Goal: Task Accomplishment & Management: Complete application form

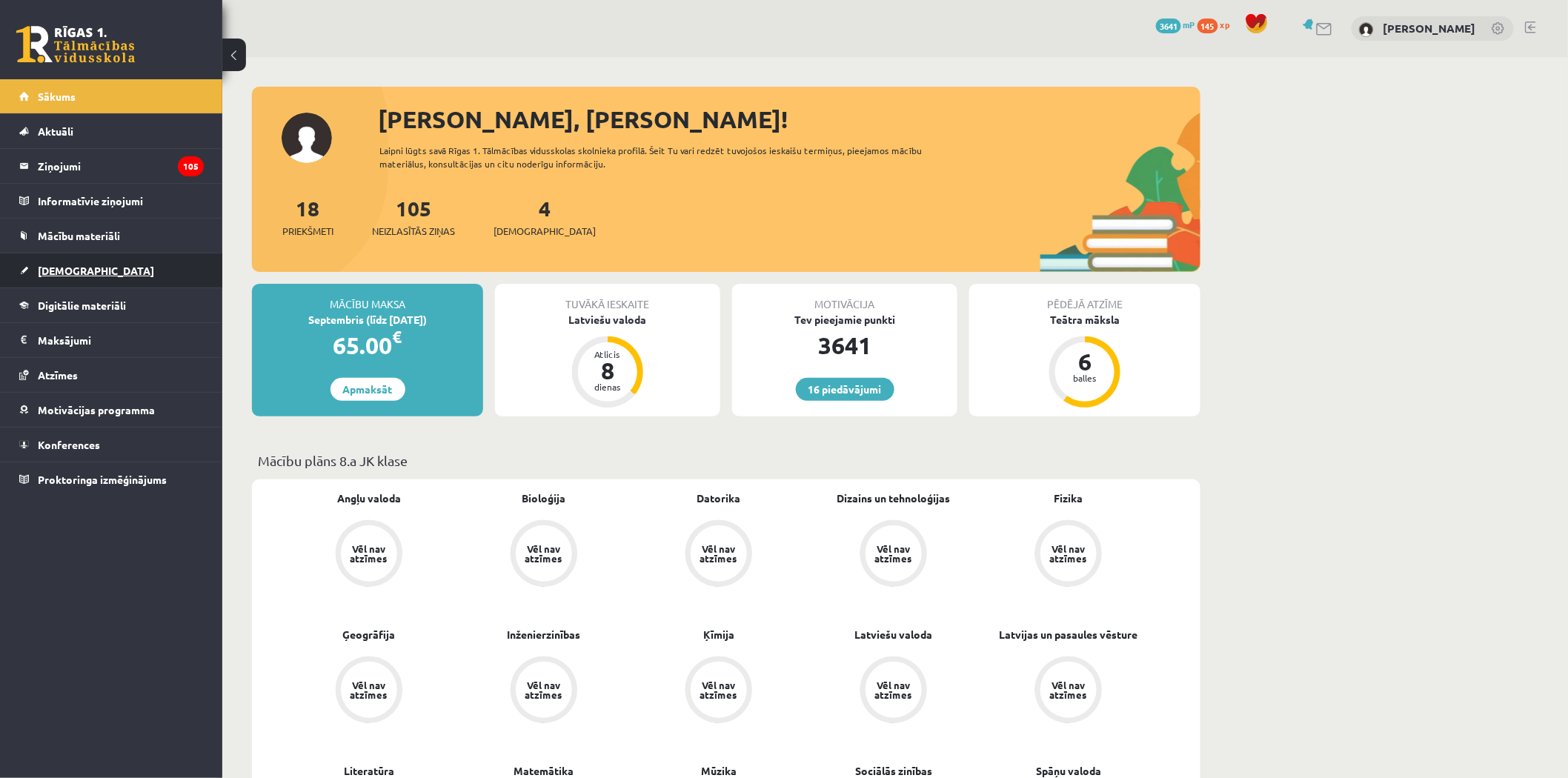
click at [125, 268] on link "[DEMOGRAPHIC_DATA]" at bounding box center [111, 270] width 184 height 34
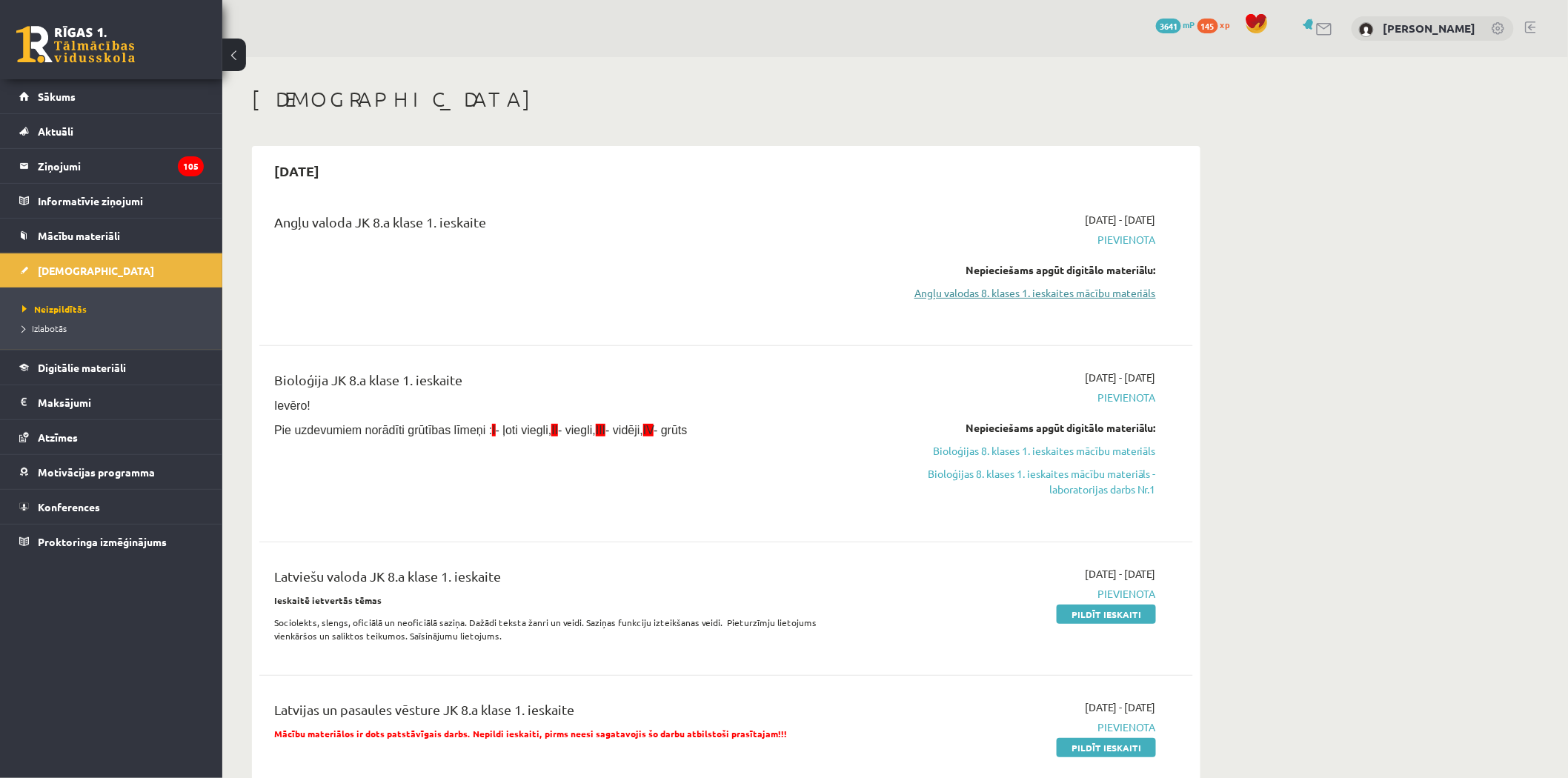
click at [971, 296] on link "Angļu valodas 8. klases 1. ieskaites mācību materiāls" at bounding box center [1016, 293] width 279 height 16
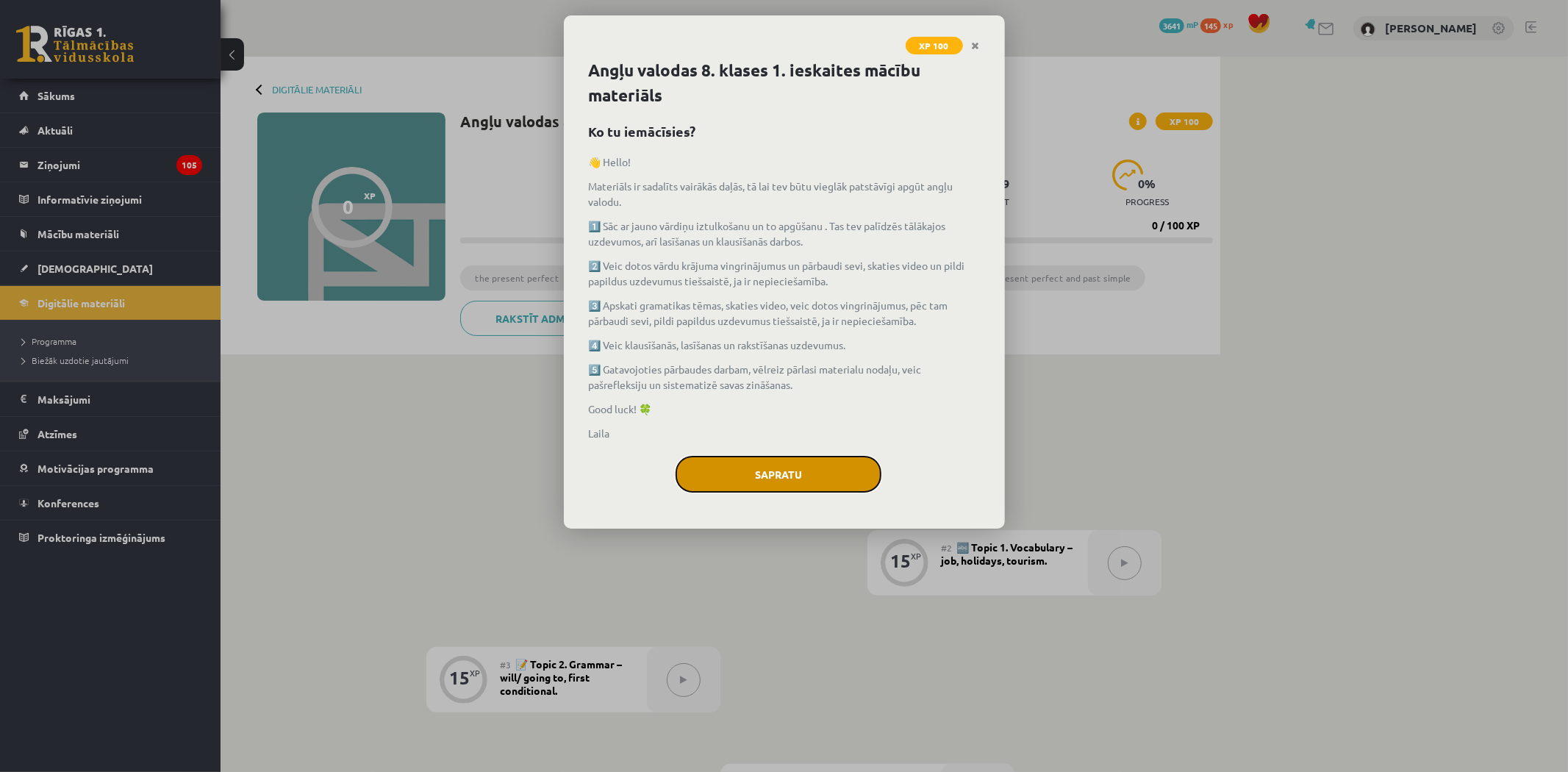
click at [754, 476] on button "Sapratu" at bounding box center [778, 474] width 206 height 37
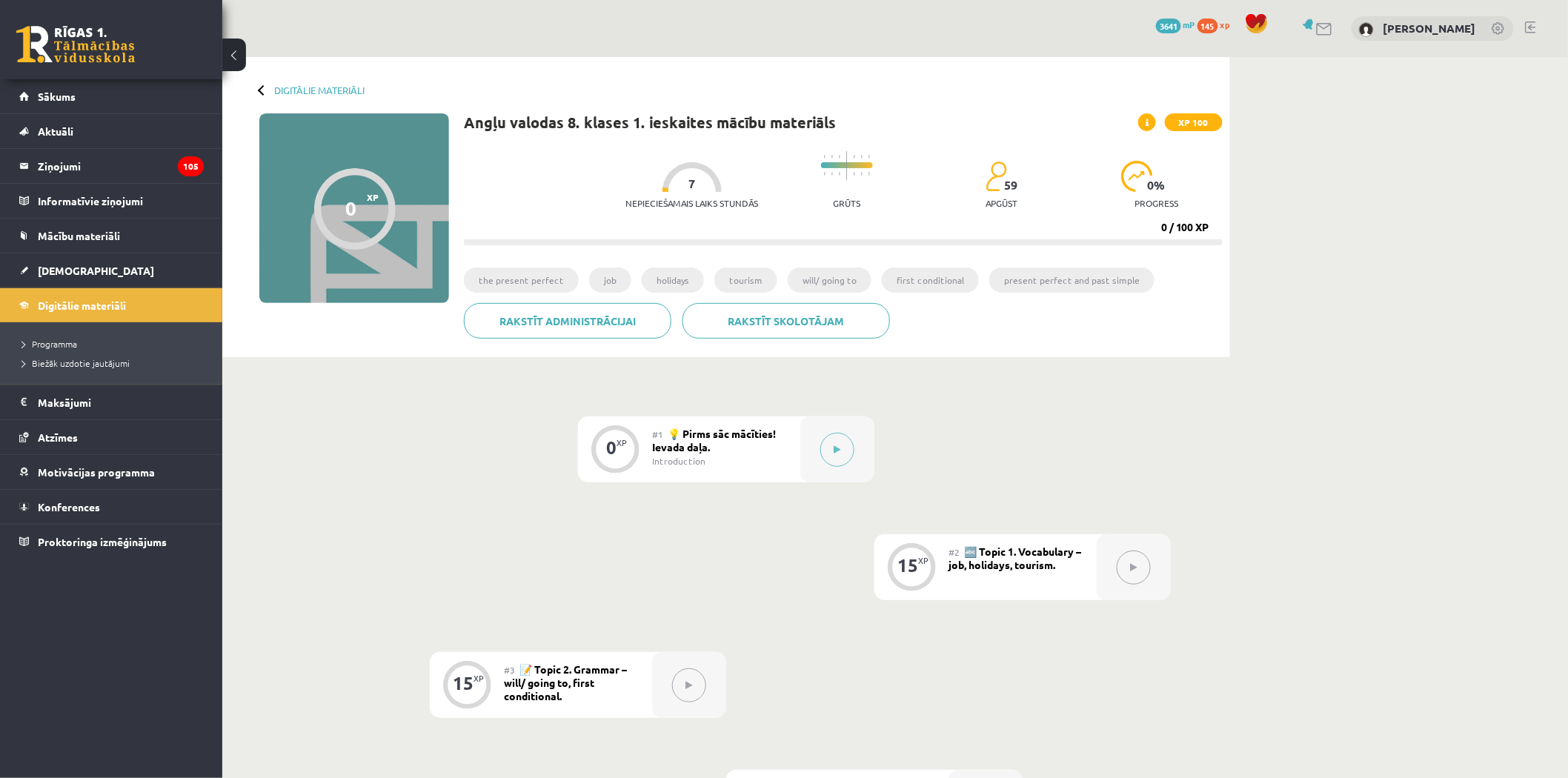
click at [1116, 566] on button at bounding box center [1133, 567] width 34 height 34
click at [845, 450] on button at bounding box center [837, 449] width 34 height 34
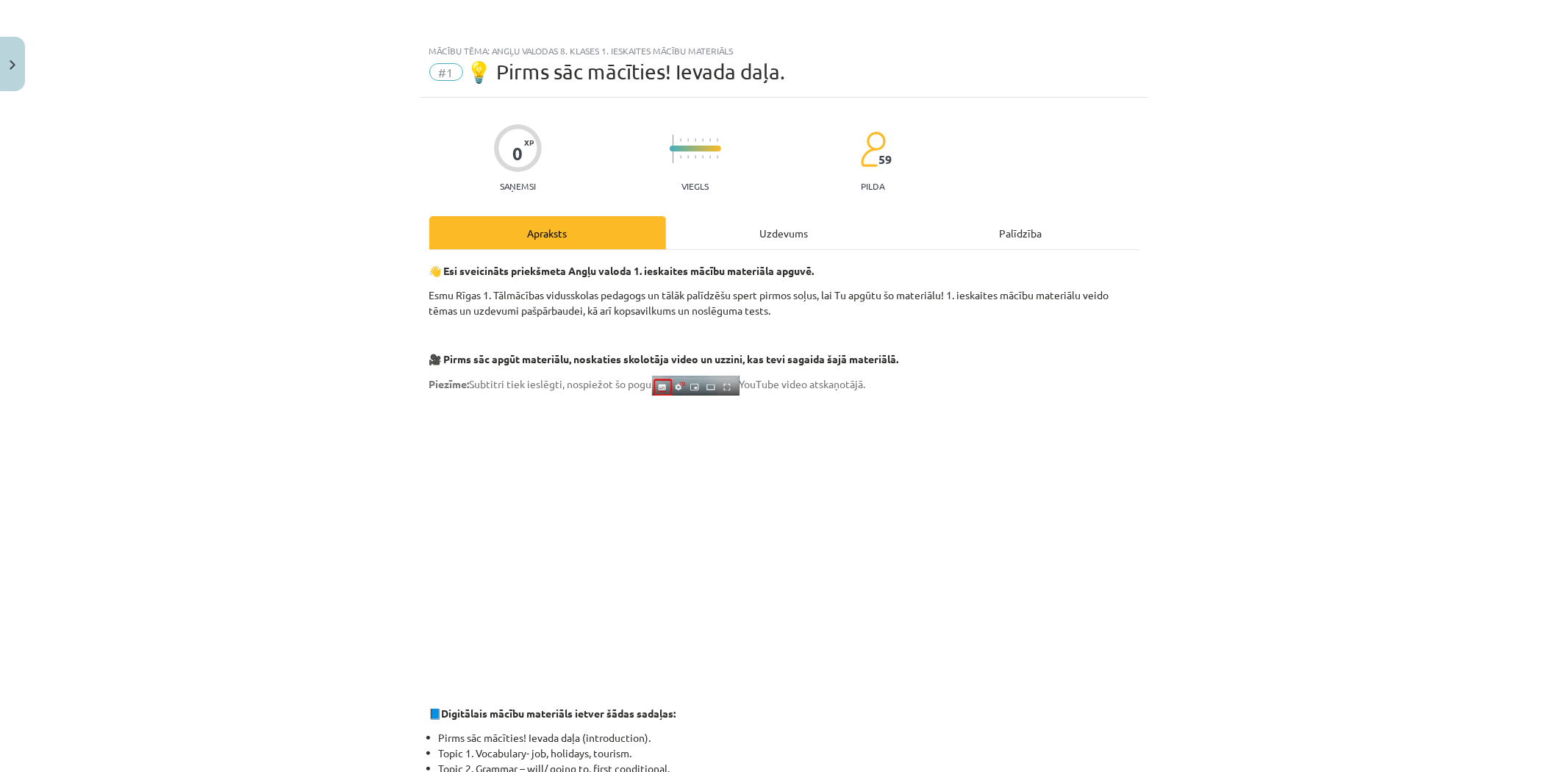
click at [772, 222] on div "Uzdevums" at bounding box center [784, 233] width 236 height 33
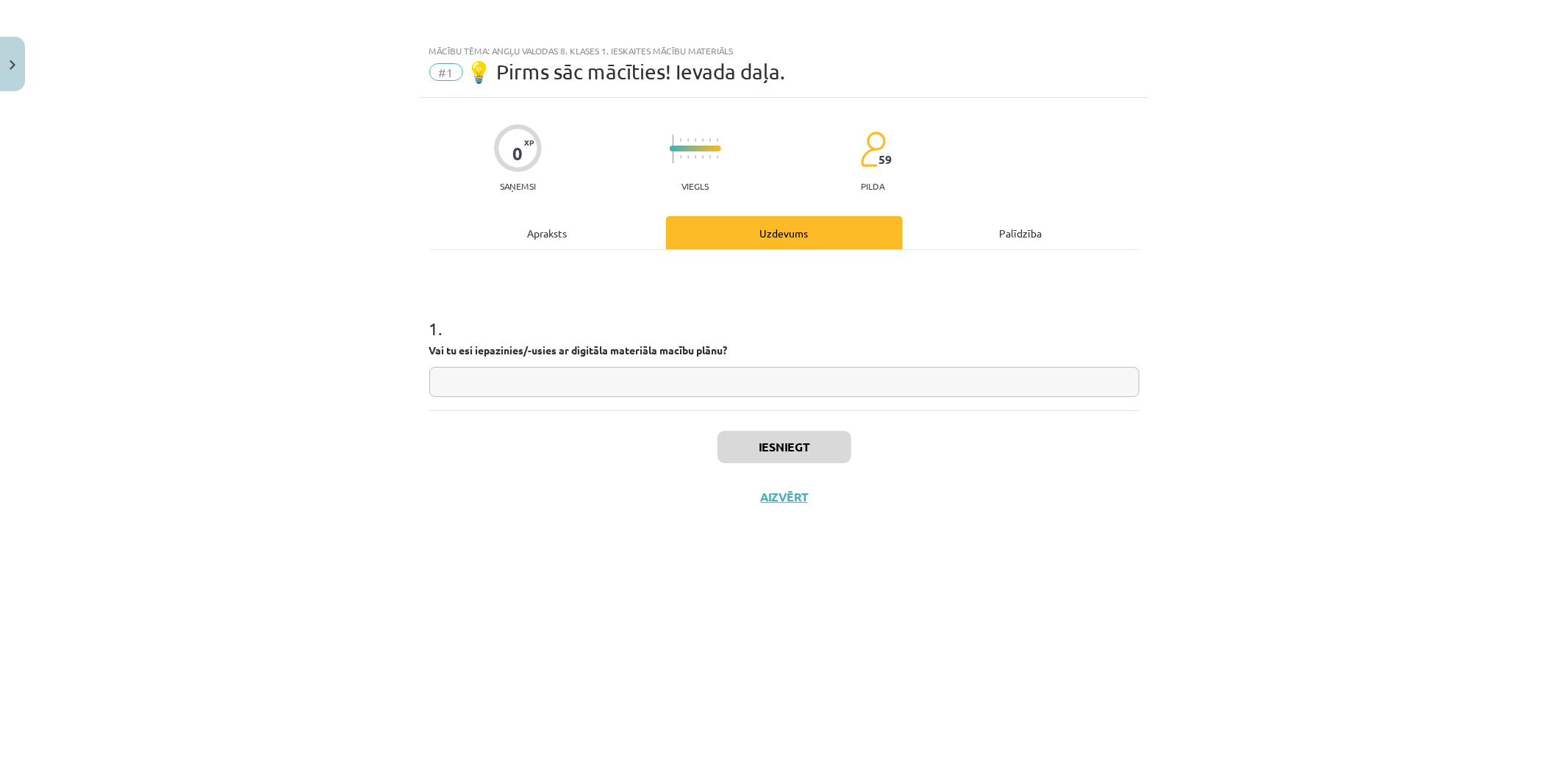
click at [628, 385] on input "text" at bounding box center [784, 382] width 710 height 30
type input "**"
click at [821, 437] on button "Iesniegt" at bounding box center [784, 447] width 134 height 33
click at [790, 514] on button "Nākamā nodarbība" at bounding box center [784, 506] width 144 height 33
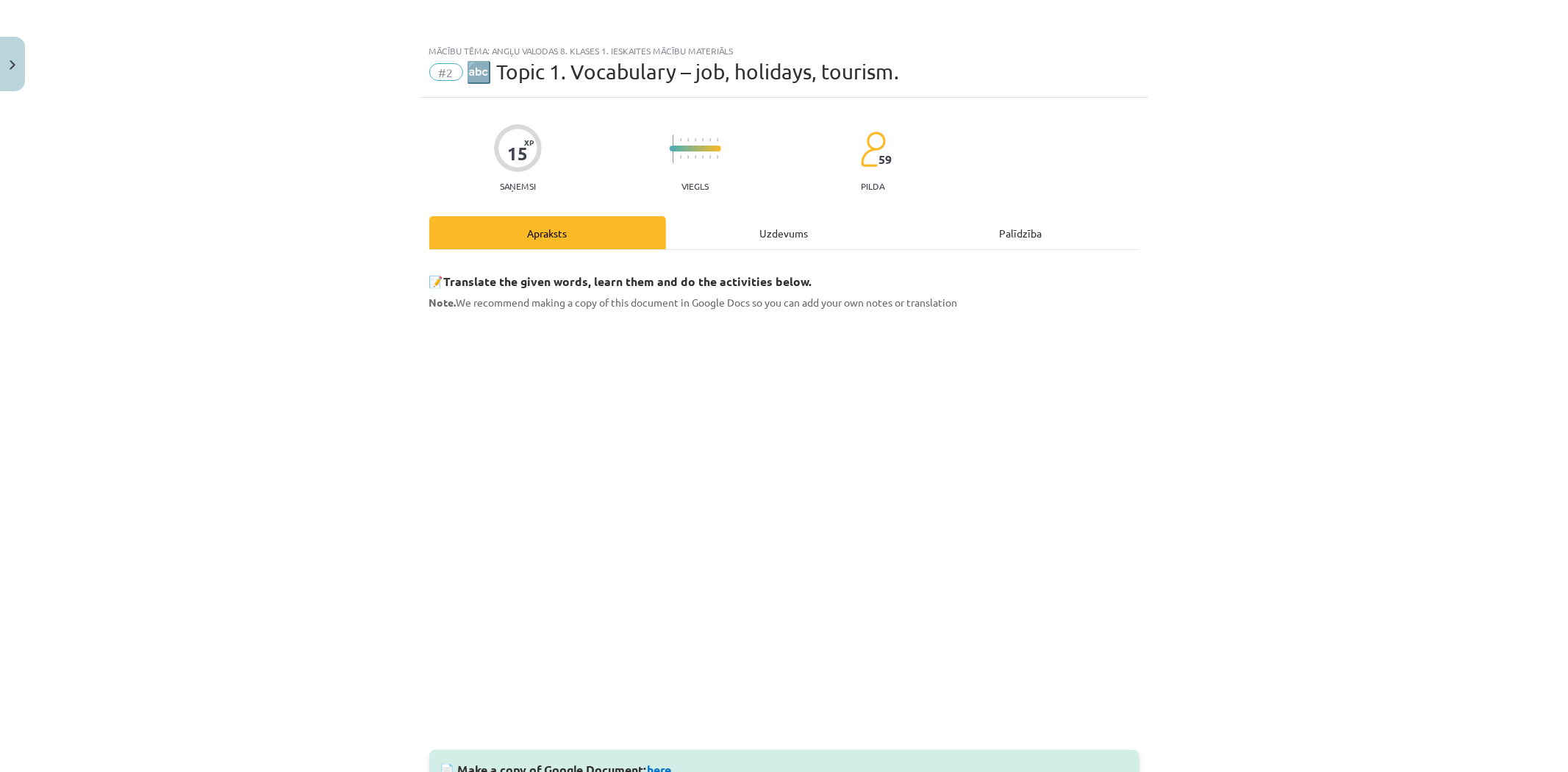
click at [754, 233] on div "Uzdevums" at bounding box center [784, 233] width 236 height 33
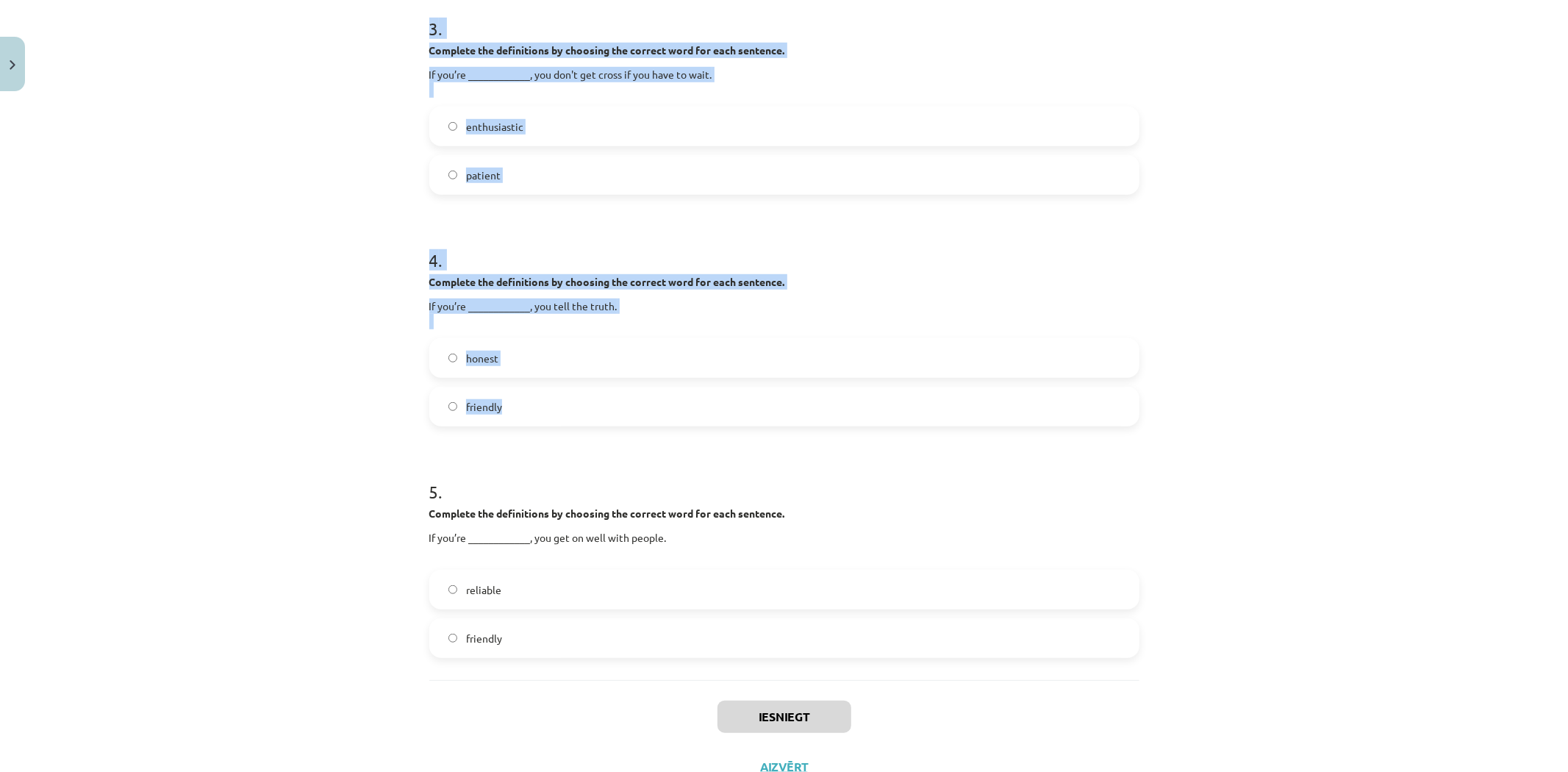
scroll to position [804, 0]
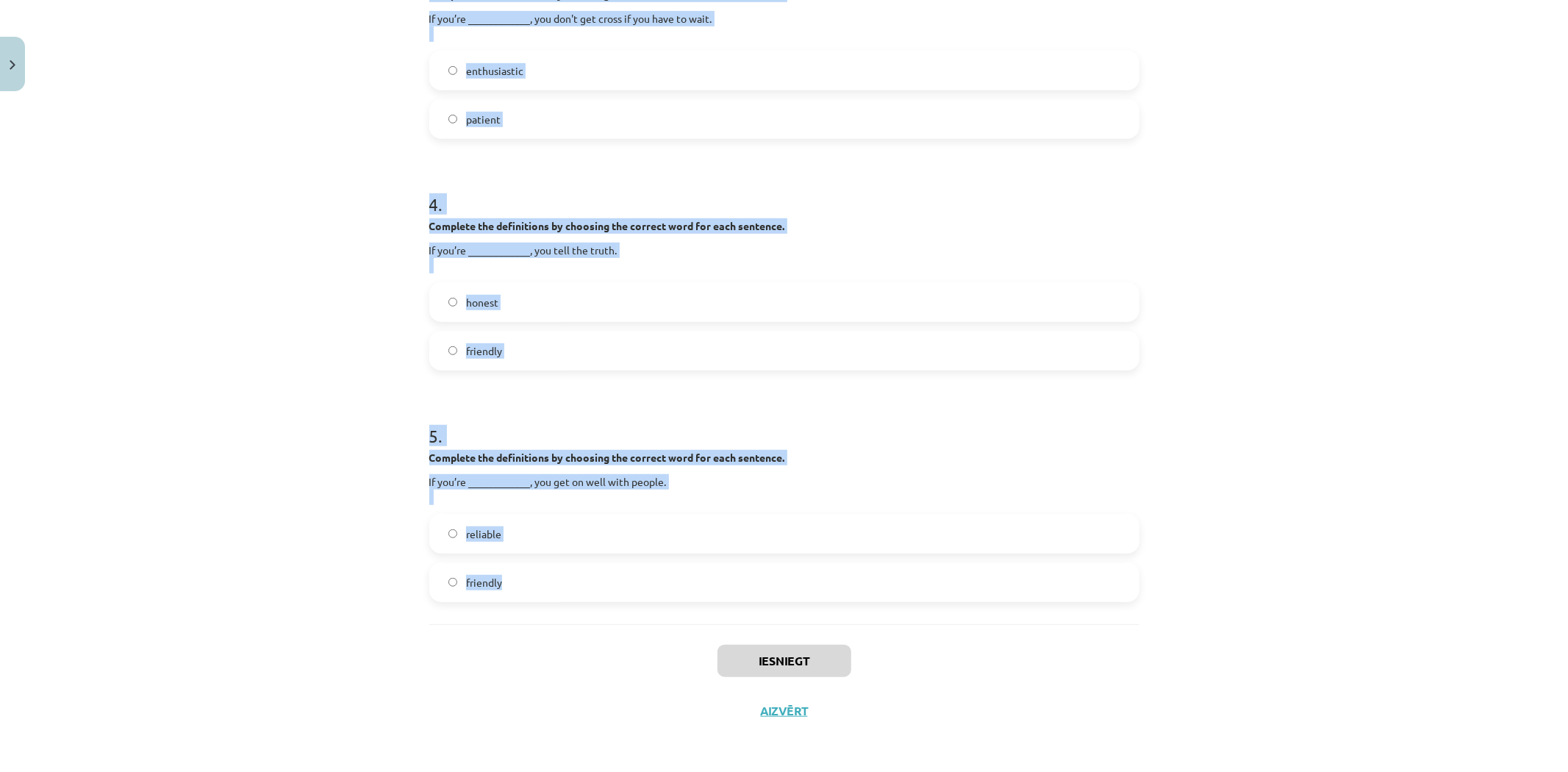
drag, startPoint x: 345, startPoint y: 272, endPoint x: 621, endPoint y: 570, distance: 406.2
click at [621, 570] on div "Mācību tēma: Angļu valodas 8. klases 1. ieskaites mācību materiāls #2 🔤 Topic 1…" at bounding box center [784, 386] width 1568 height 772
copy form "1 . Complete the definitions by choosing the correct word for each sentence. If…"
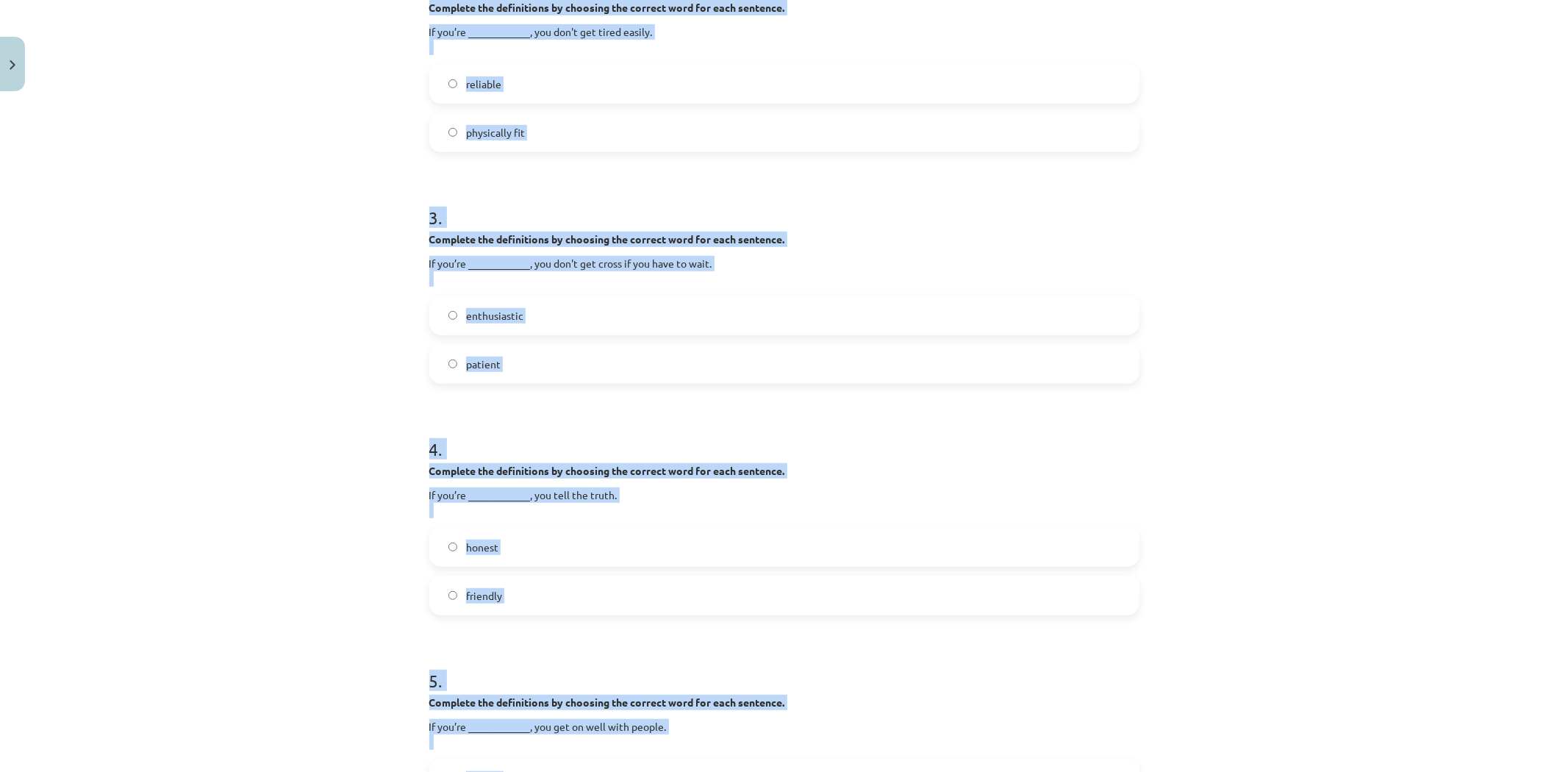
click at [1029, 237] on p "Complete the definitions by choosing the correct word for each sentence." at bounding box center [784, 240] width 710 height 16
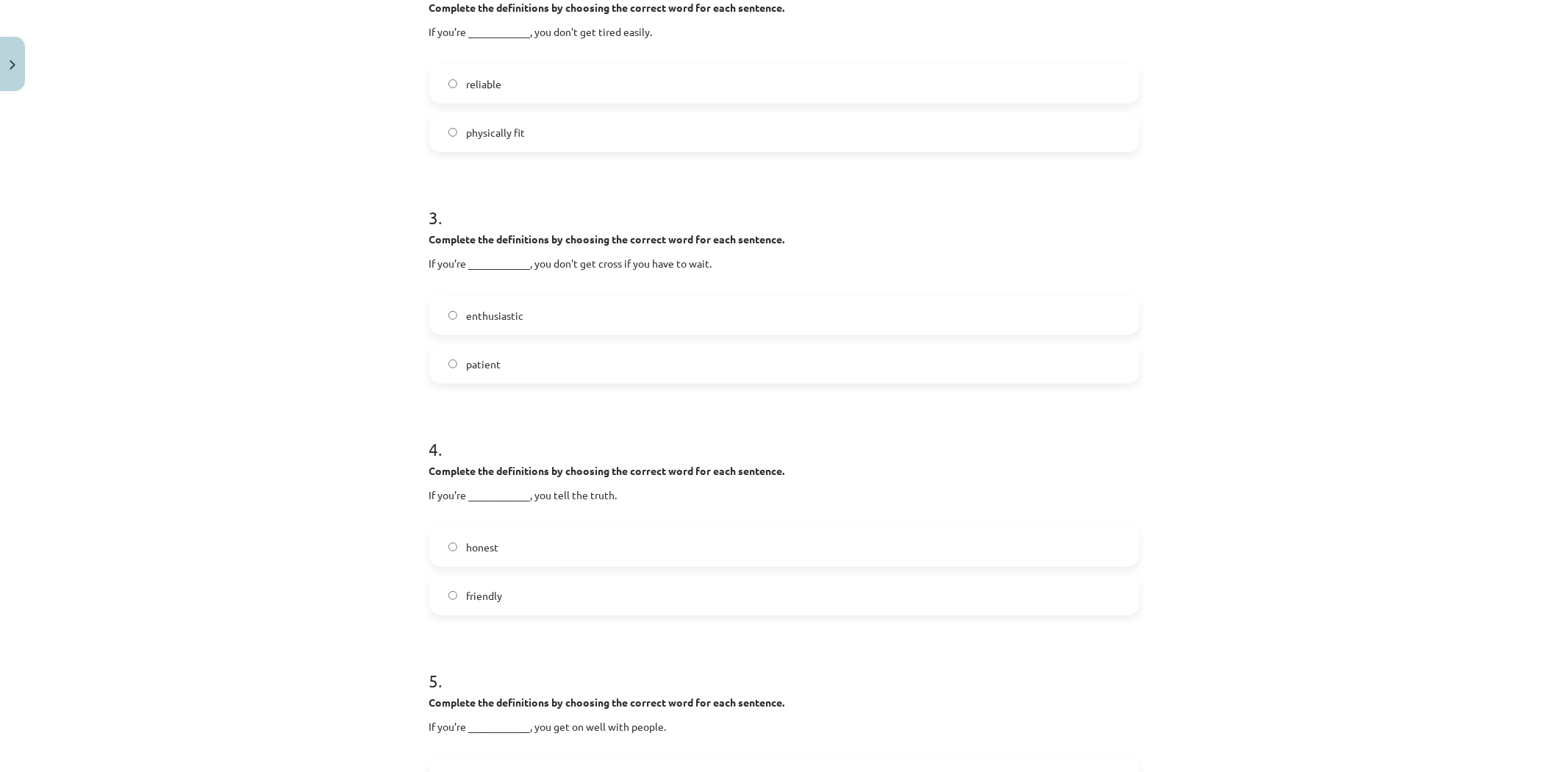
click at [1314, 346] on div "Mācību tēma: Angļu valodas 8. klases 1. ieskaites mācību materiāls #2 🔤 Topic 1…" at bounding box center [784, 386] width 1568 height 772
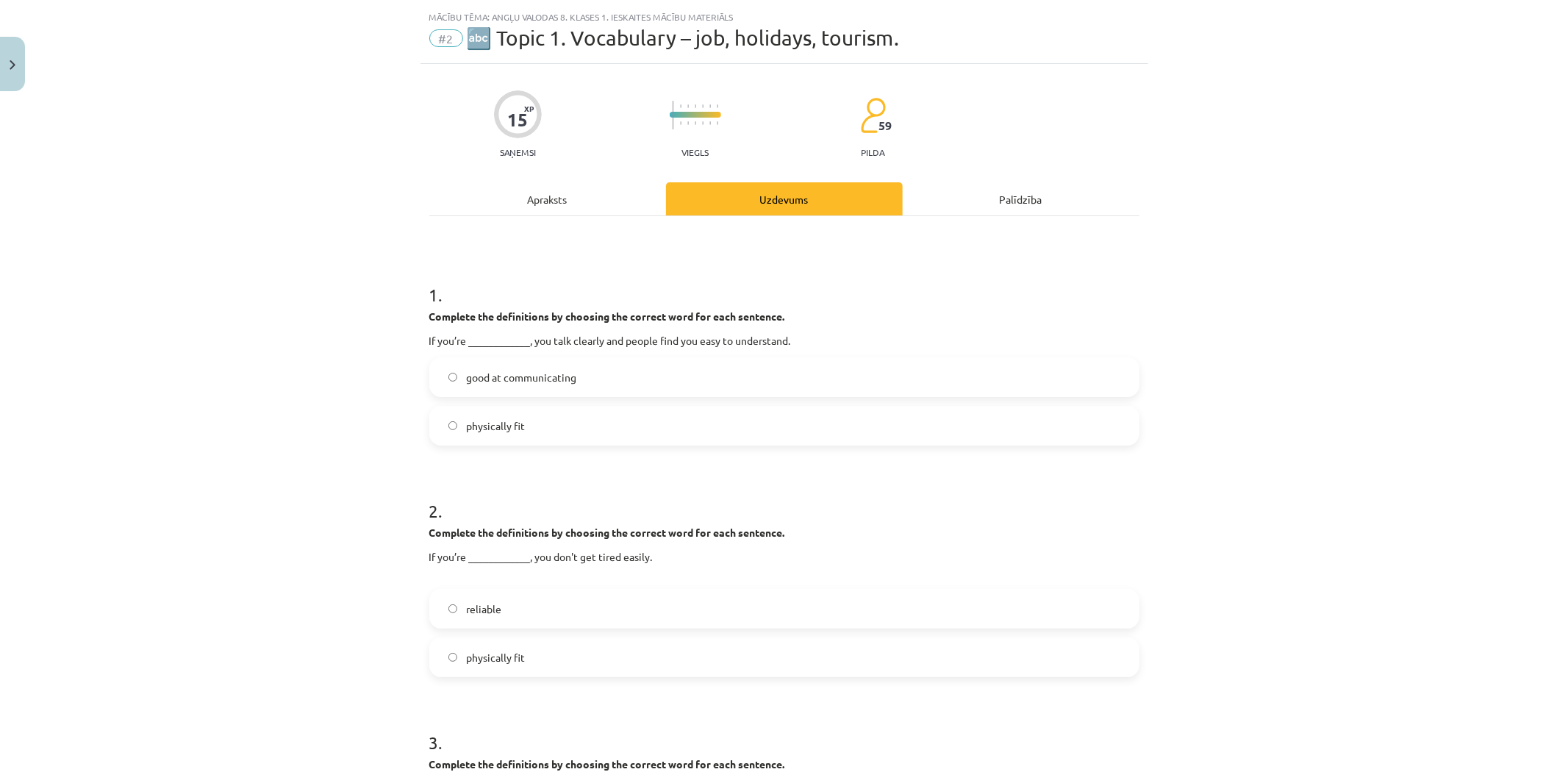
scroll to position [0, 0]
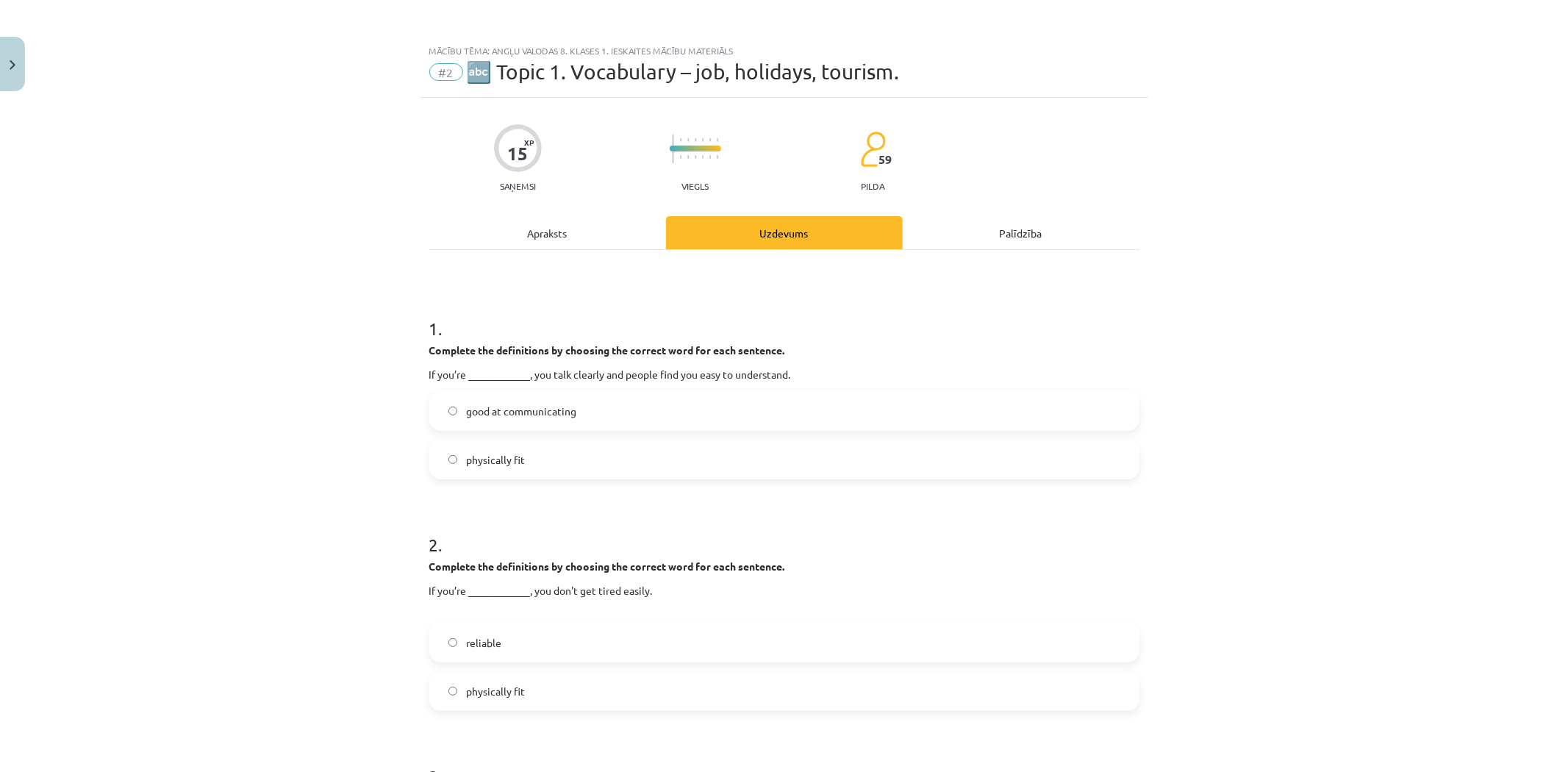
click at [670, 402] on label "good at communicating" at bounding box center [784, 411] width 707 height 37
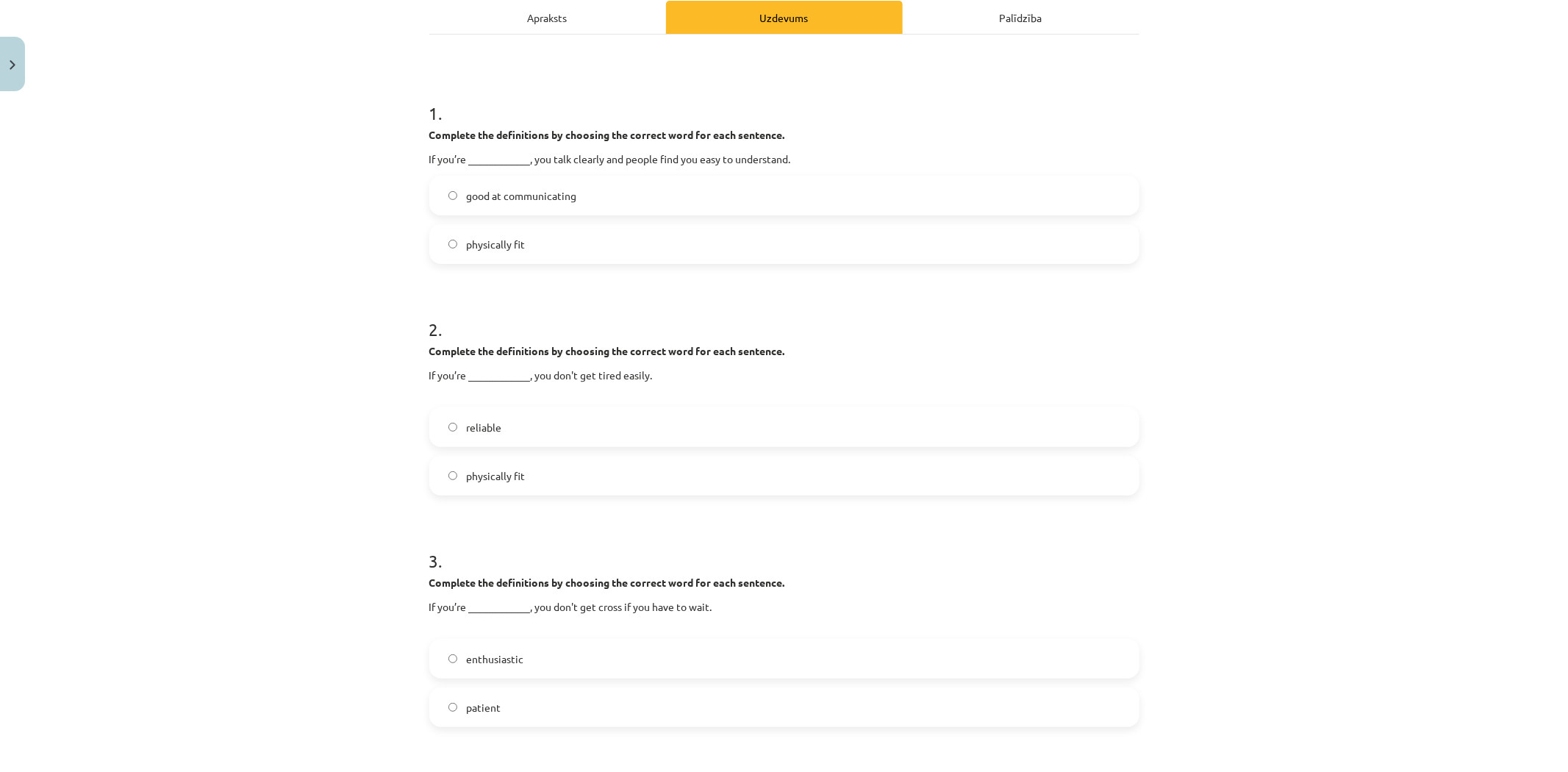
scroll to position [245, 0]
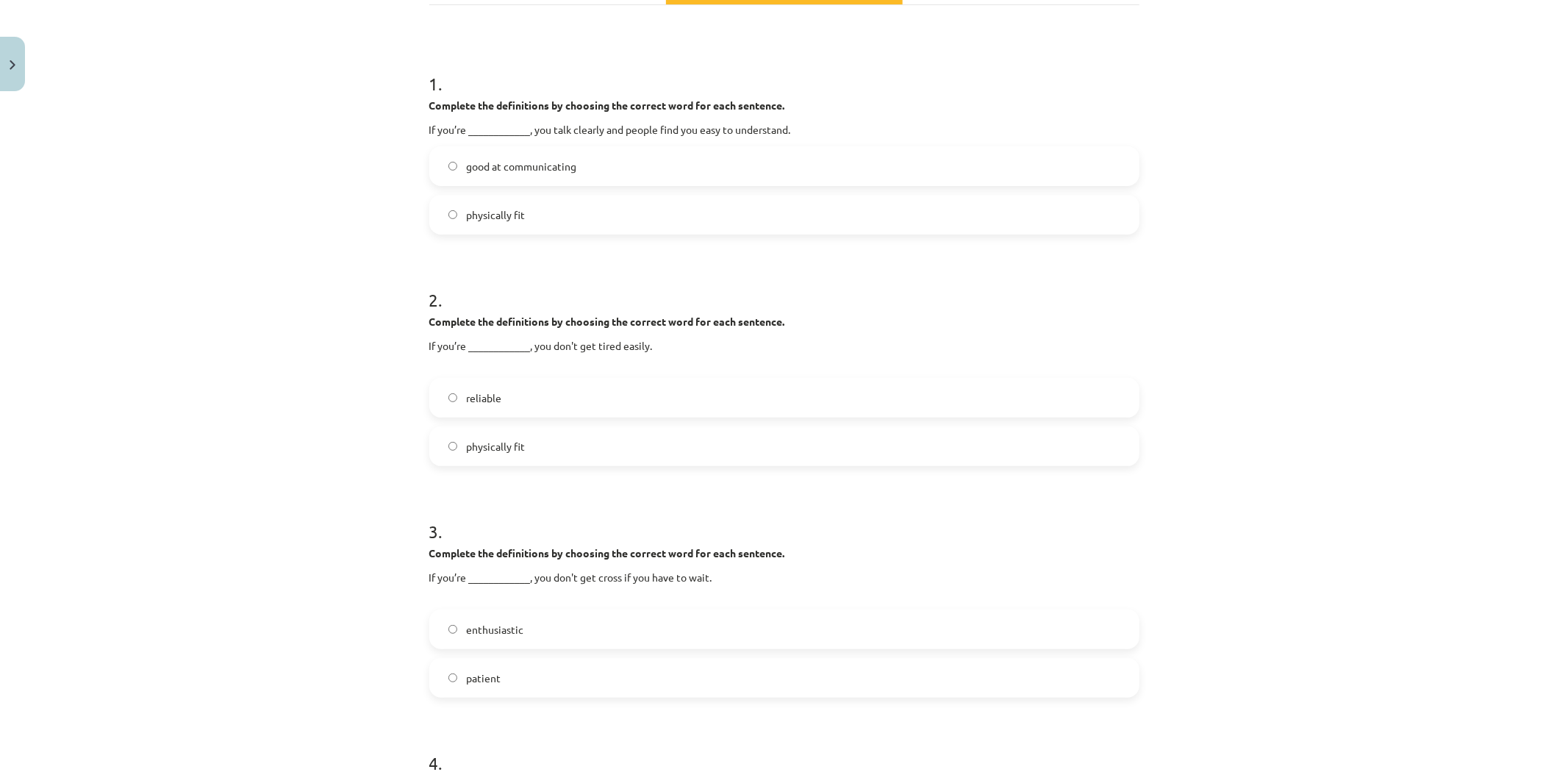
click at [563, 445] on label "physically fit" at bounding box center [784, 446] width 707 height 37
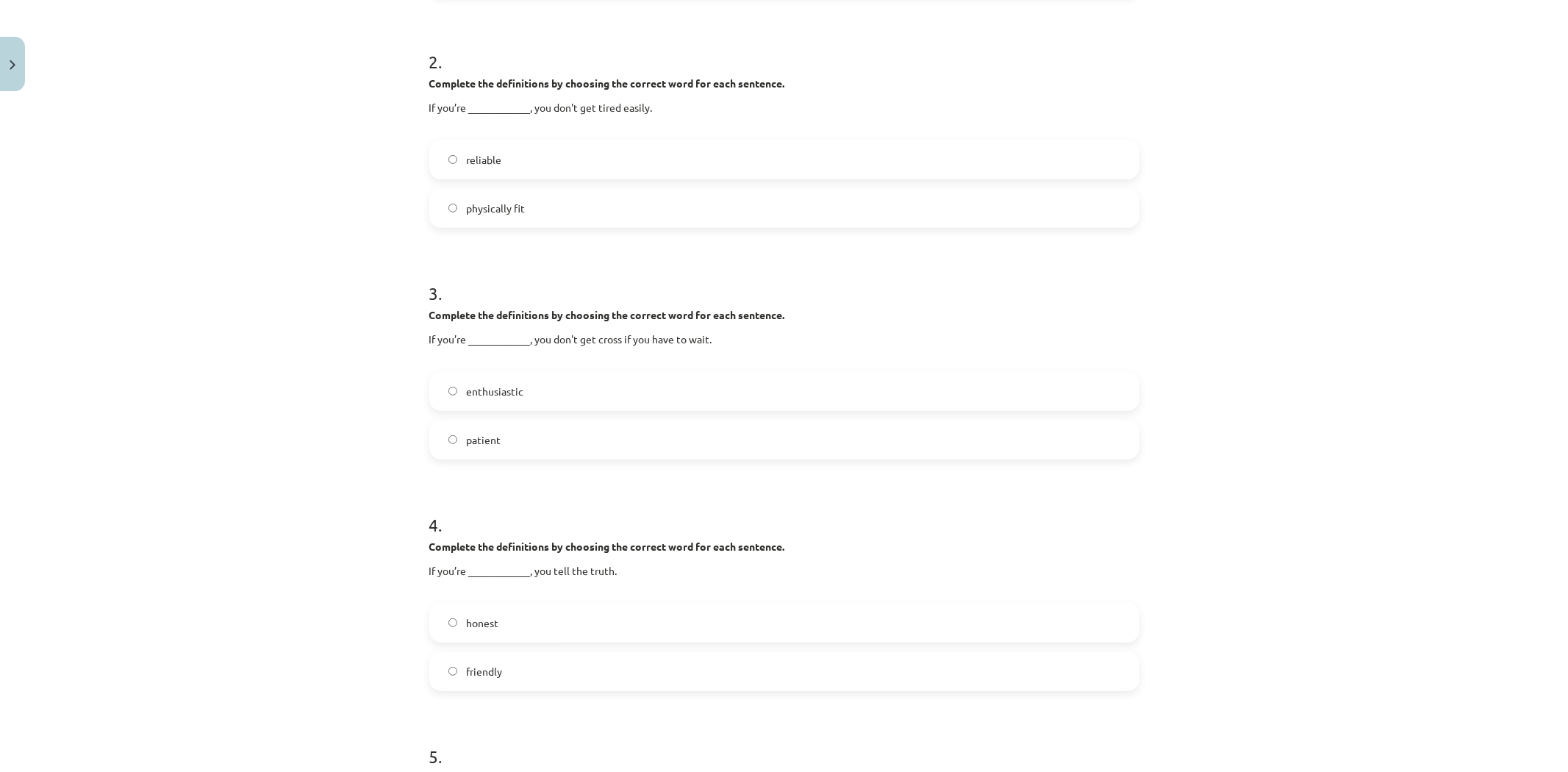
scroll to position [571, 0]
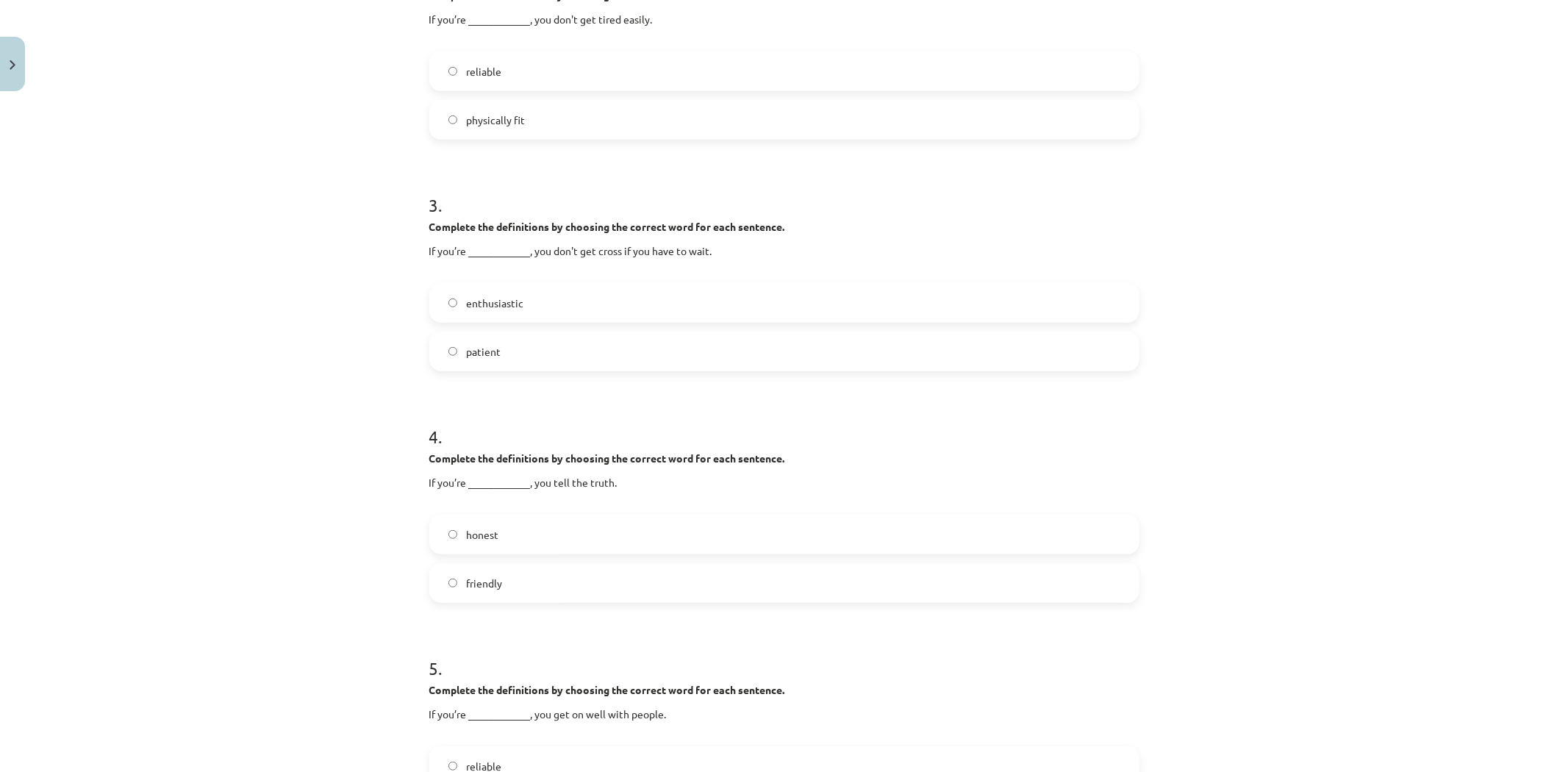
click at [475, 356] on span "patient" at bounding box center [483, 352] width 34 height 16
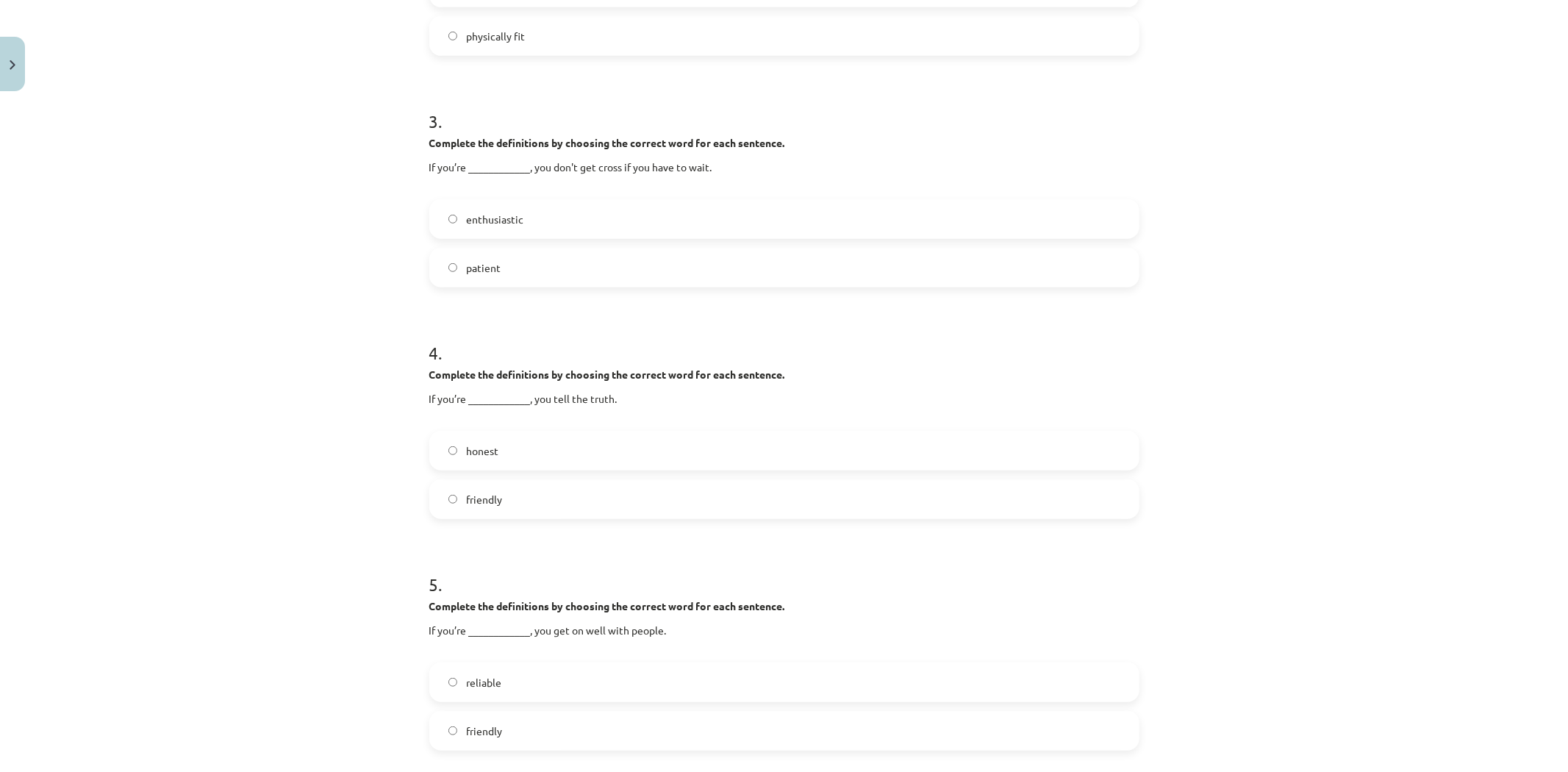
scroll to position [735, 0]
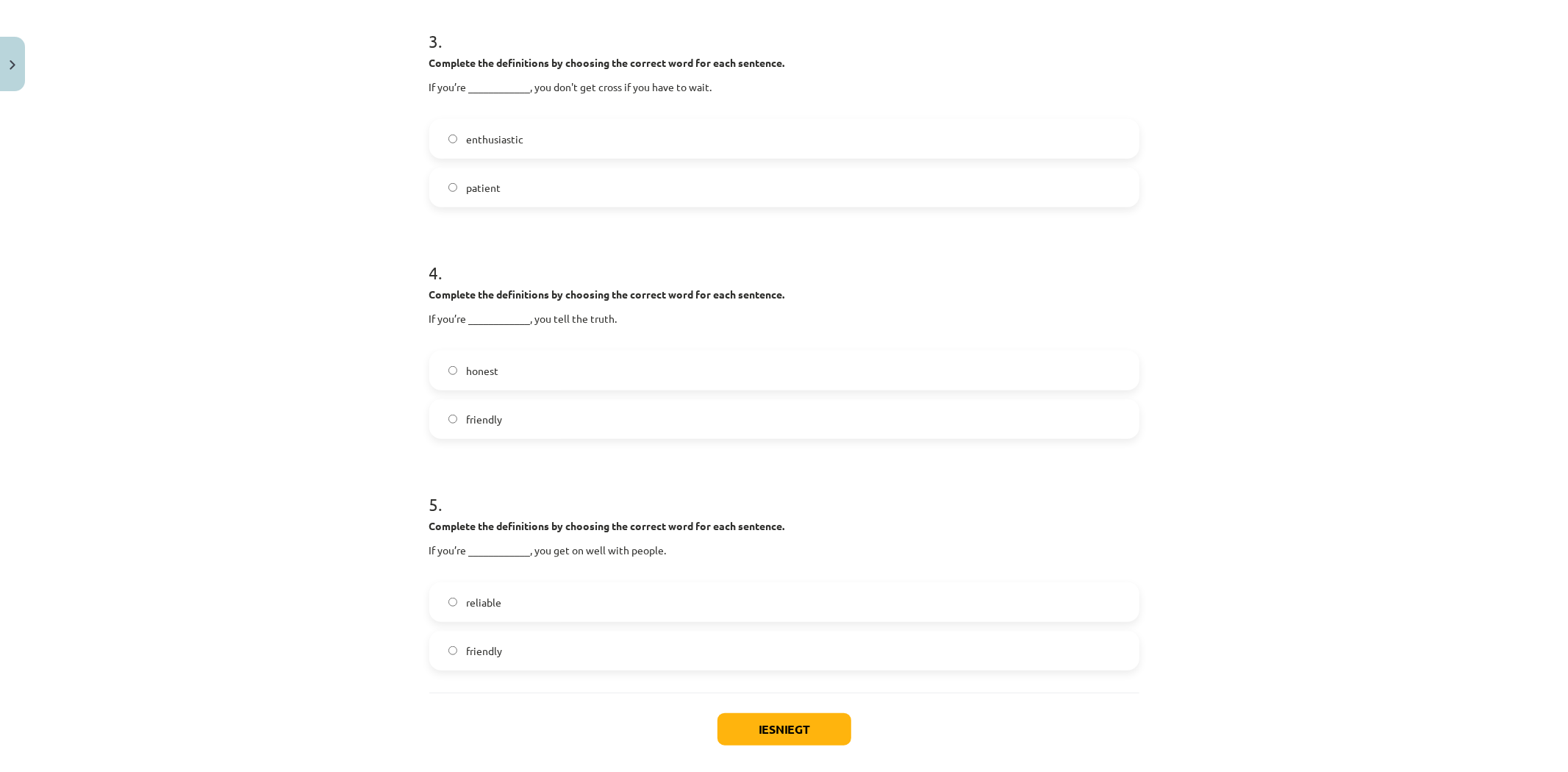
click at [530, 368] on label "honest" at bounding box center [784, 370] width 707 height 37
click at [523, 653] on label "friendly" at bounding box center [784, 651] width 707 height 37
click at [757, 730] on button "Iesniegt" at bounding box center [784, 730] width 134 height 33
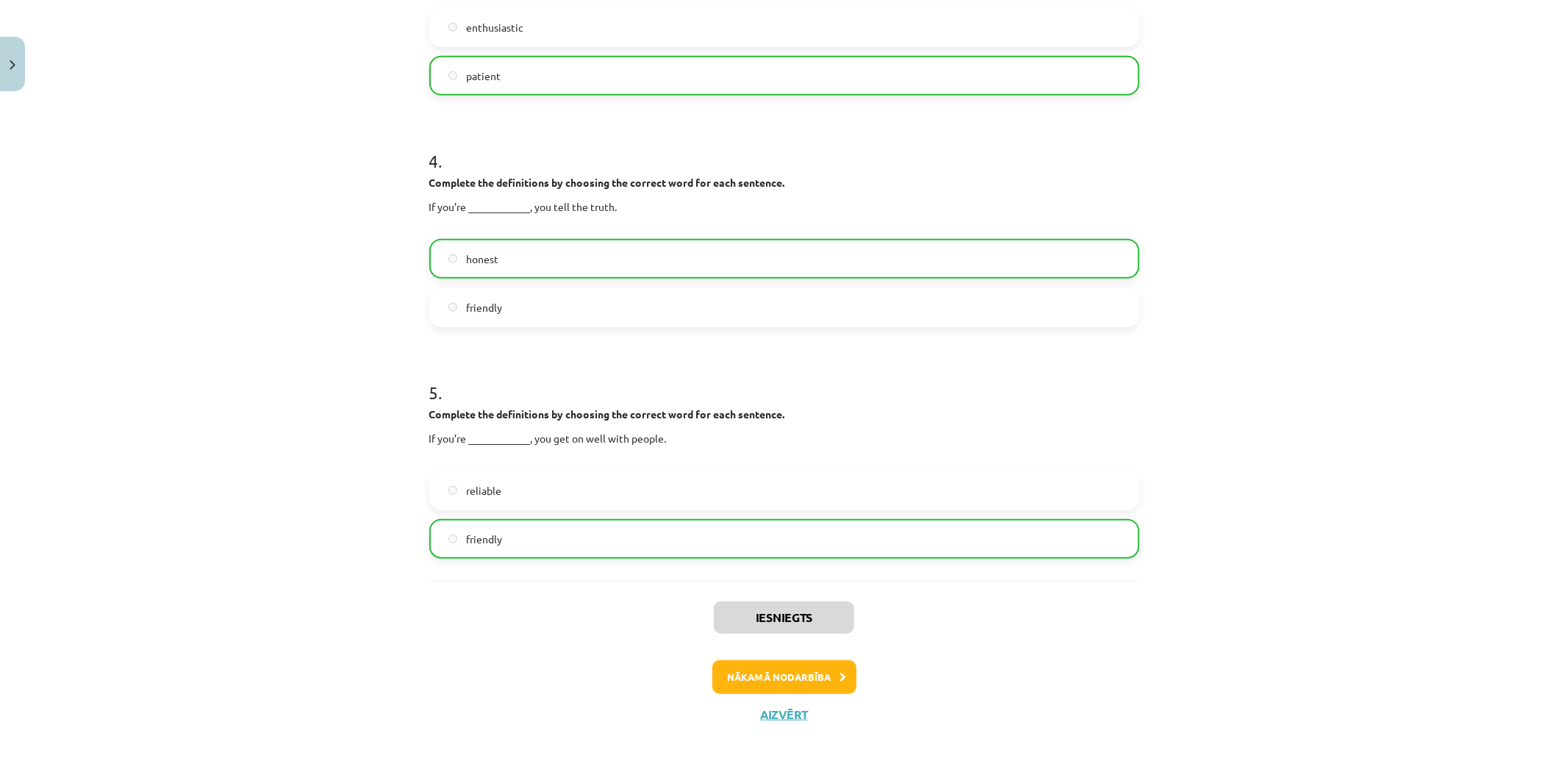
scroll to position [851, 0]
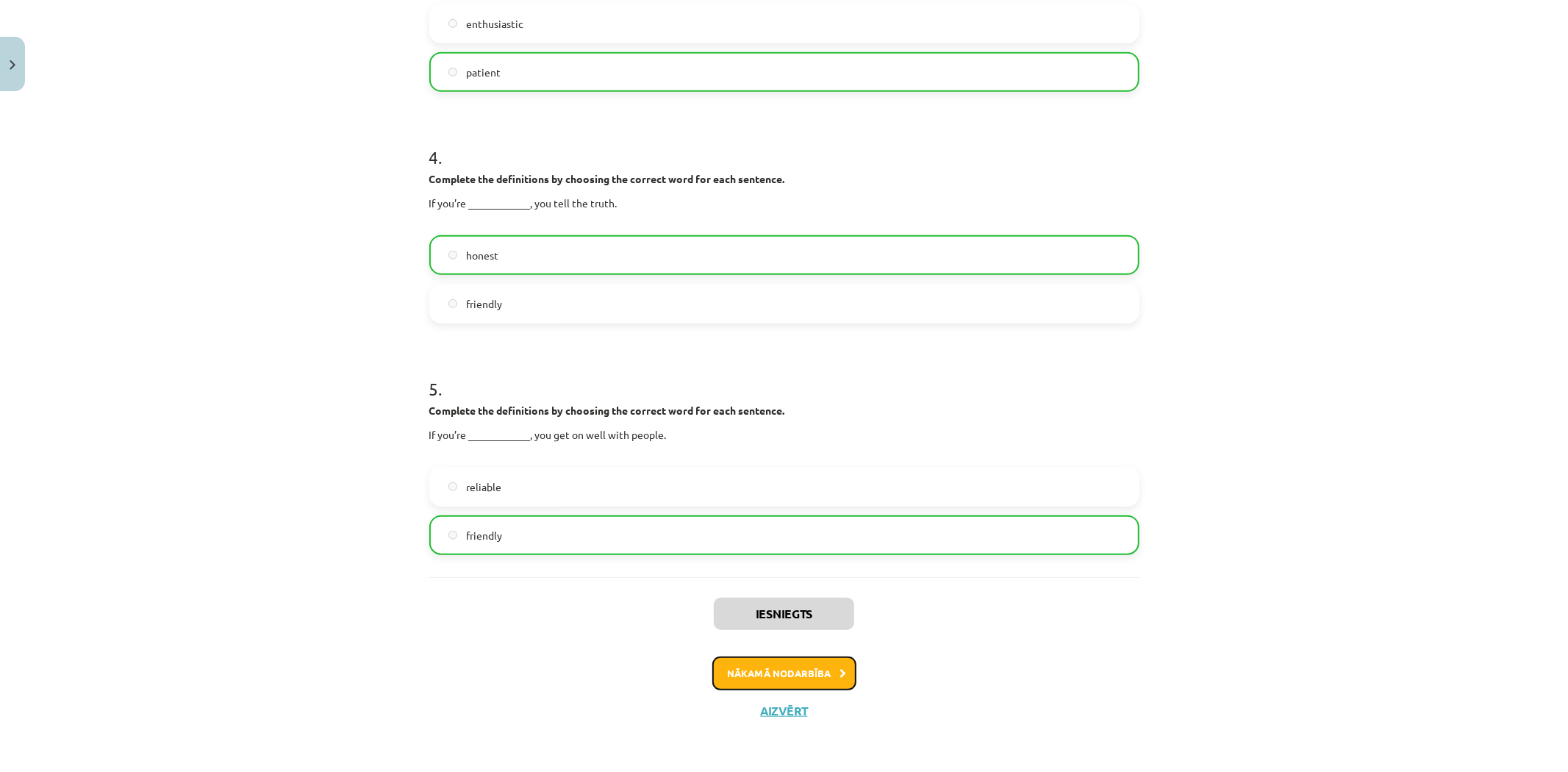
click at [831, 665] on button "Nākamā nodarbība" at bounding box center [784, 673] width 144 height 33
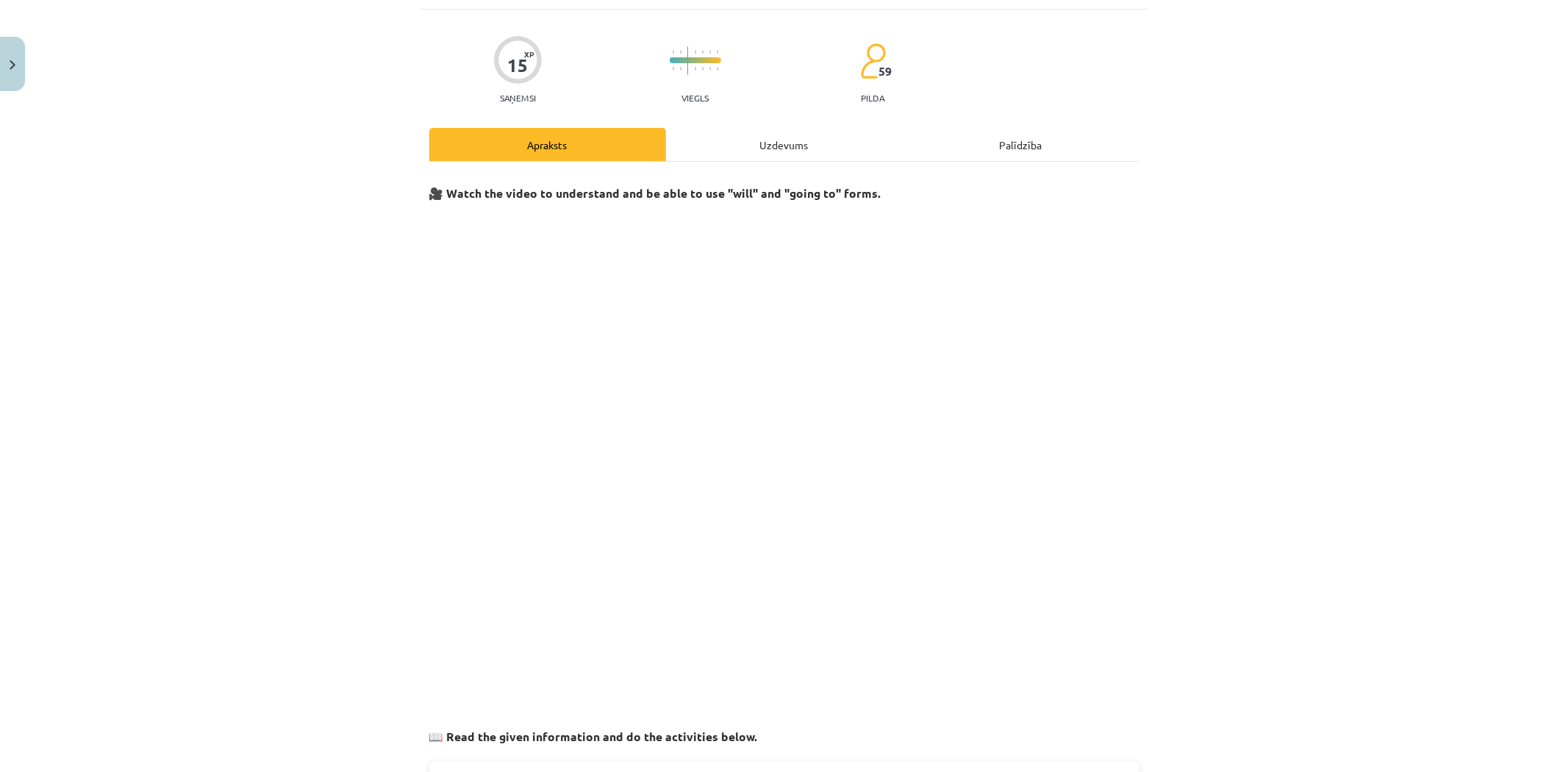
scroll to position [37, 0]
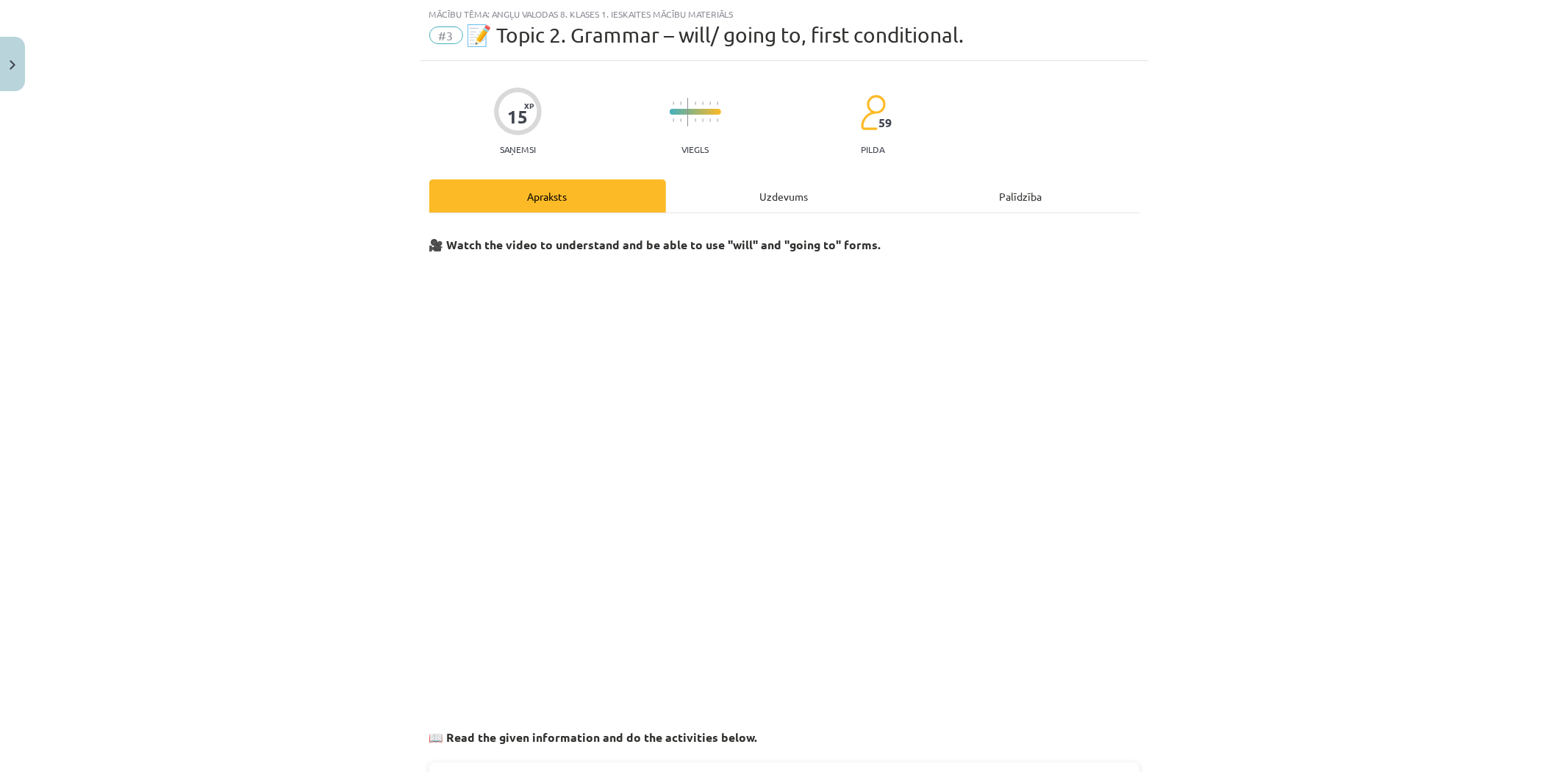
click at [725, 198] on div "Uzdevums" at bounding box center [784, 196] width 236 height 33
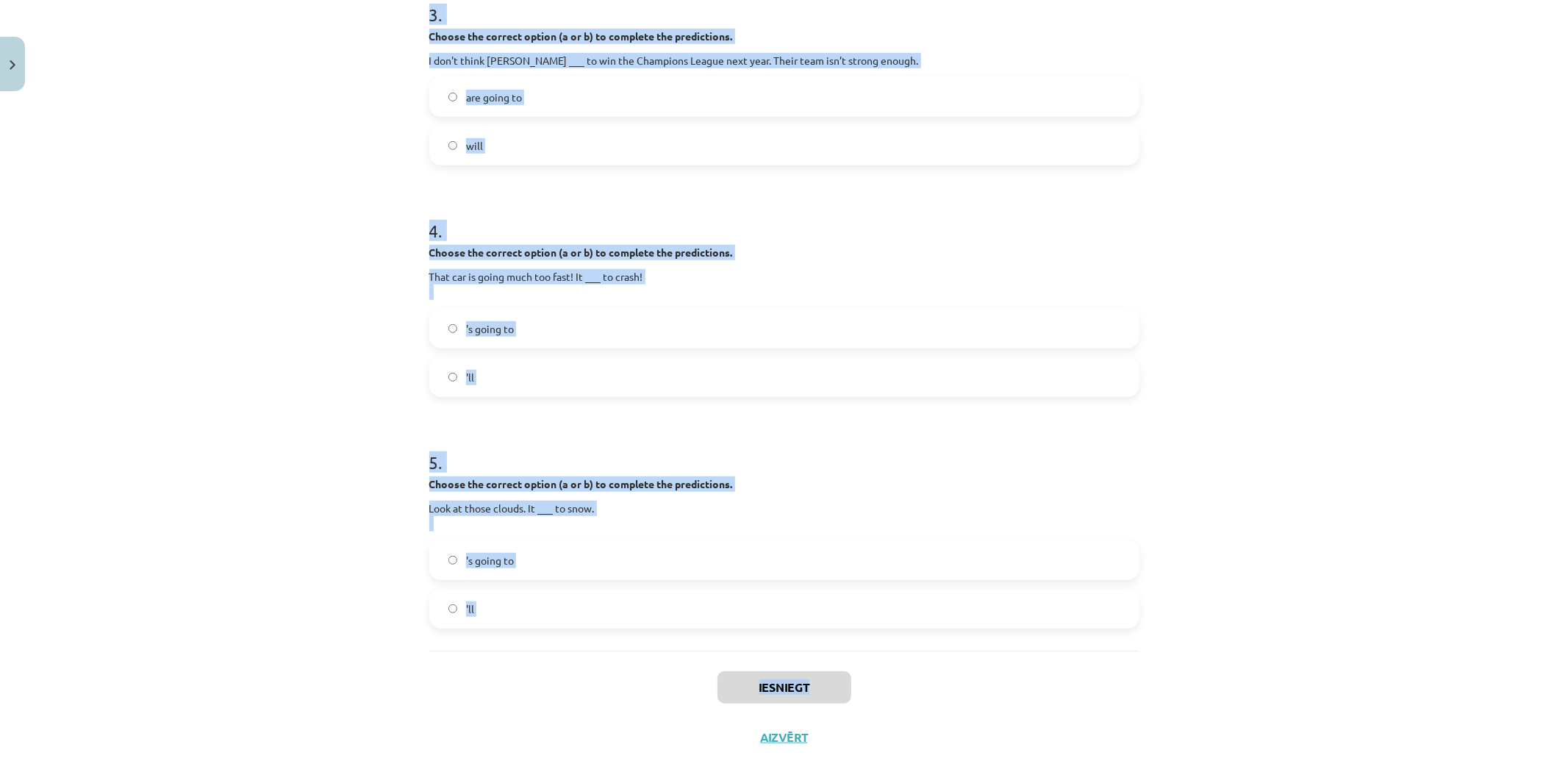
scroll to position [789, 0]
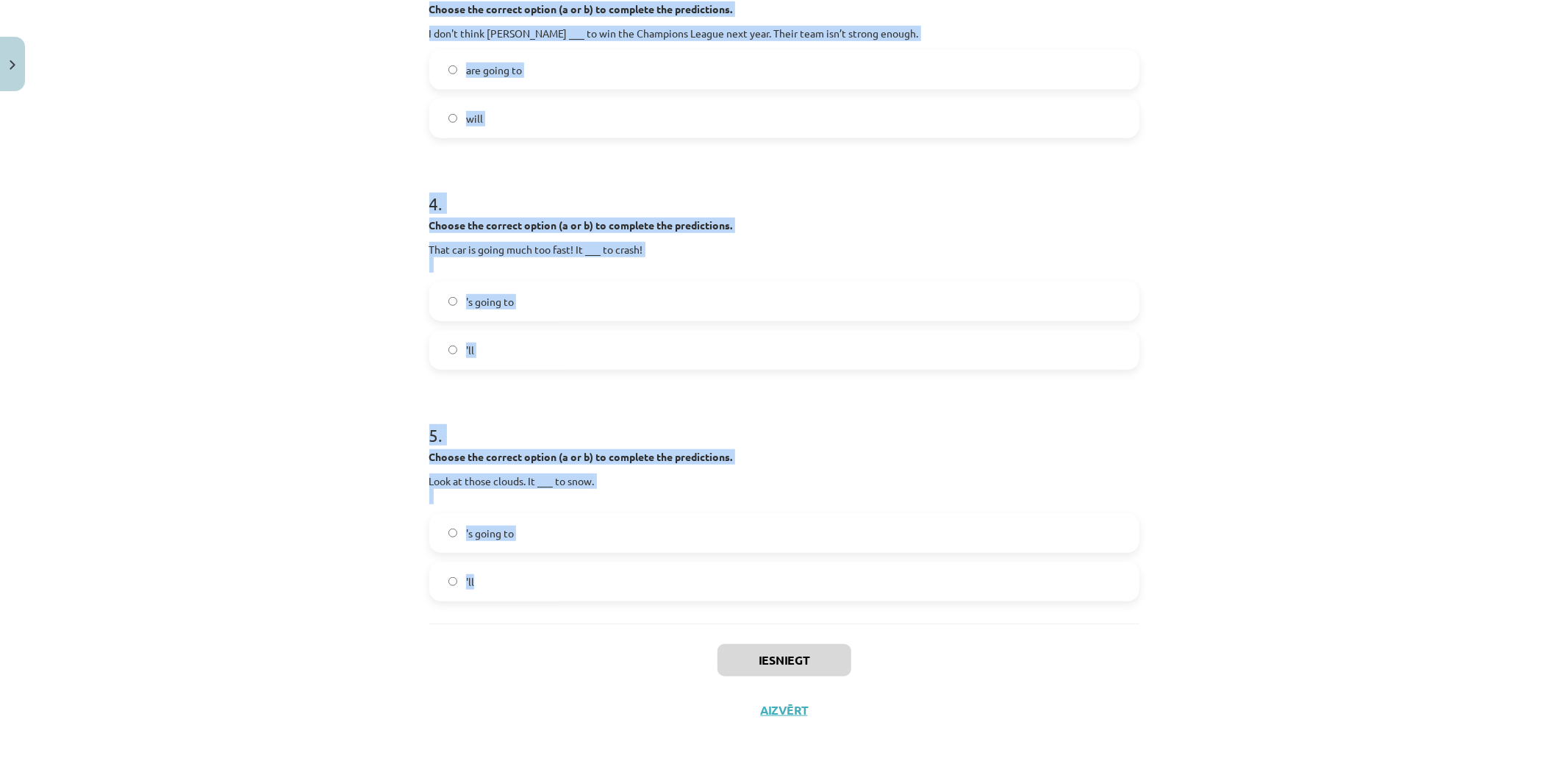
drag, startPoint x: 347, startPoint y: 262, endPoint x: 979, endPoint y: 597, distance: 715.3
click at [979, 597] on div "Mācību tēma: Angļu valodas 8. klases 1. ieskaites mācību materiāls #3 📝 Topic 2…" at bounding box center [784, 386] width 1568 height 772
copy form "1 . Choose the correct option (a or b) to complete the predictions. I ___ to em…"
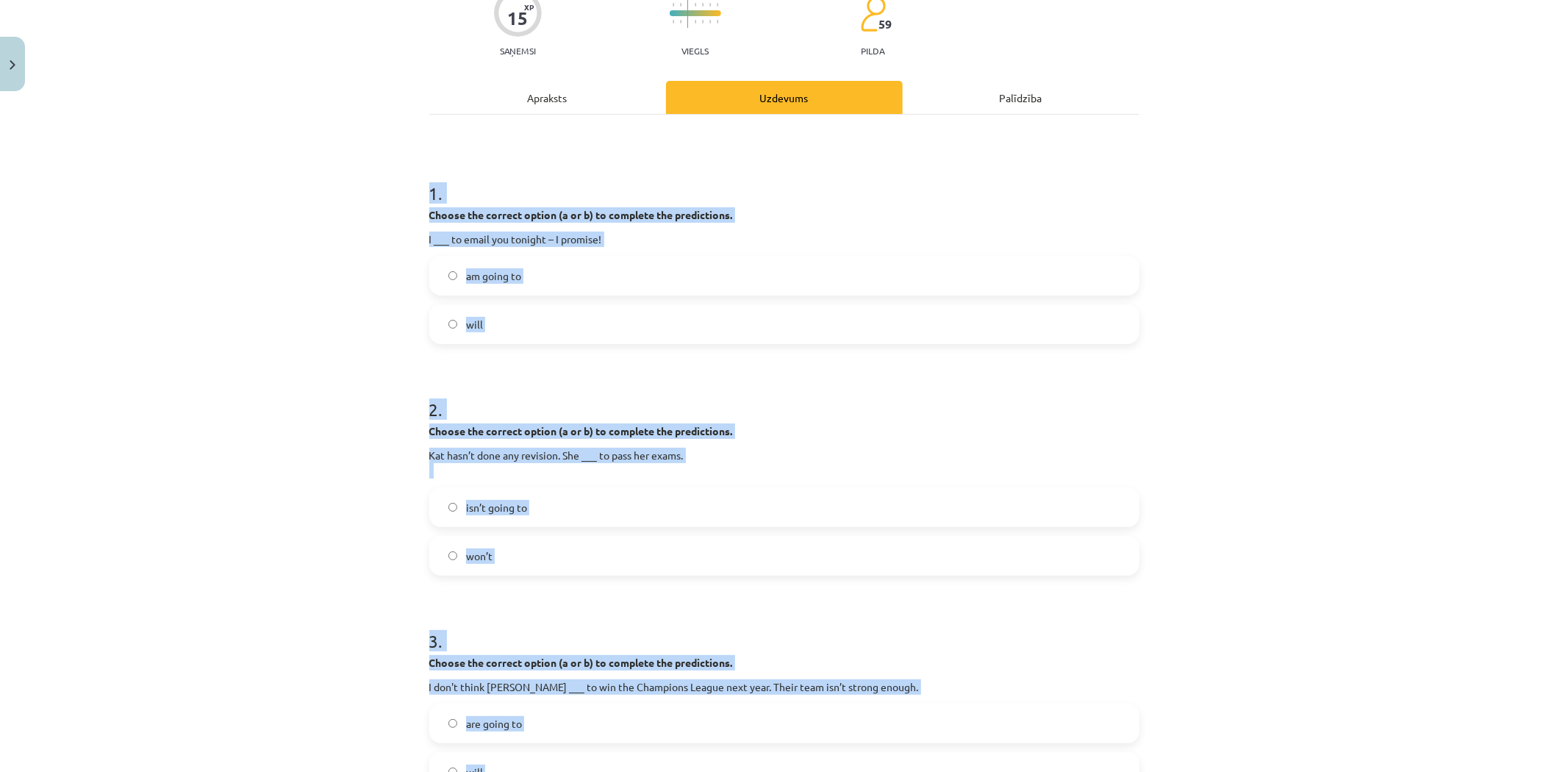
click at [285, 244] on div "Mācību tēma: Angļu valodas 8. klases 1. ieskaites mācību materiāls #3 📝 Topic 2…" at bounding box center [784, 386] width 1568 height 772
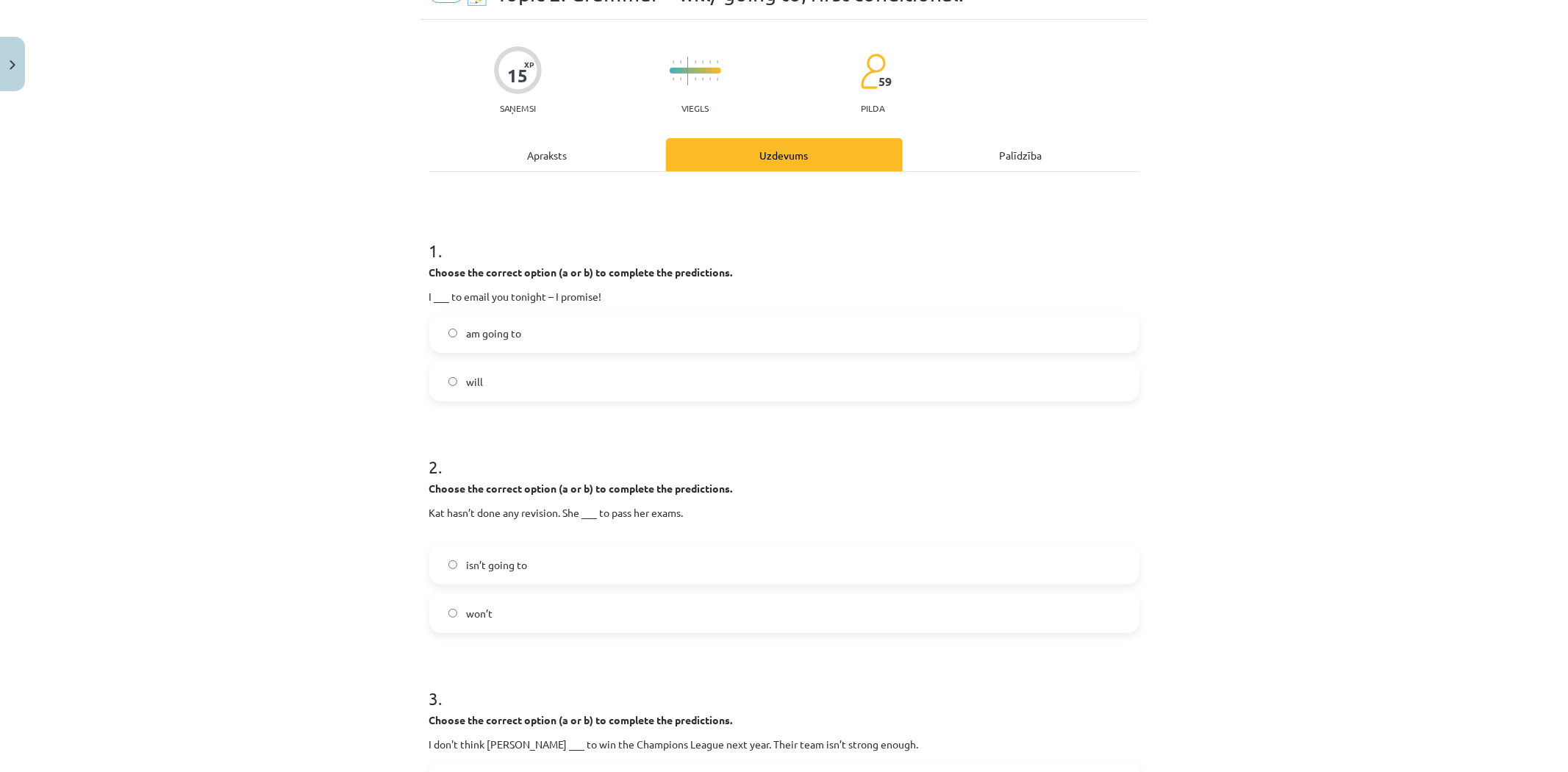
scroll to position [0, 0]
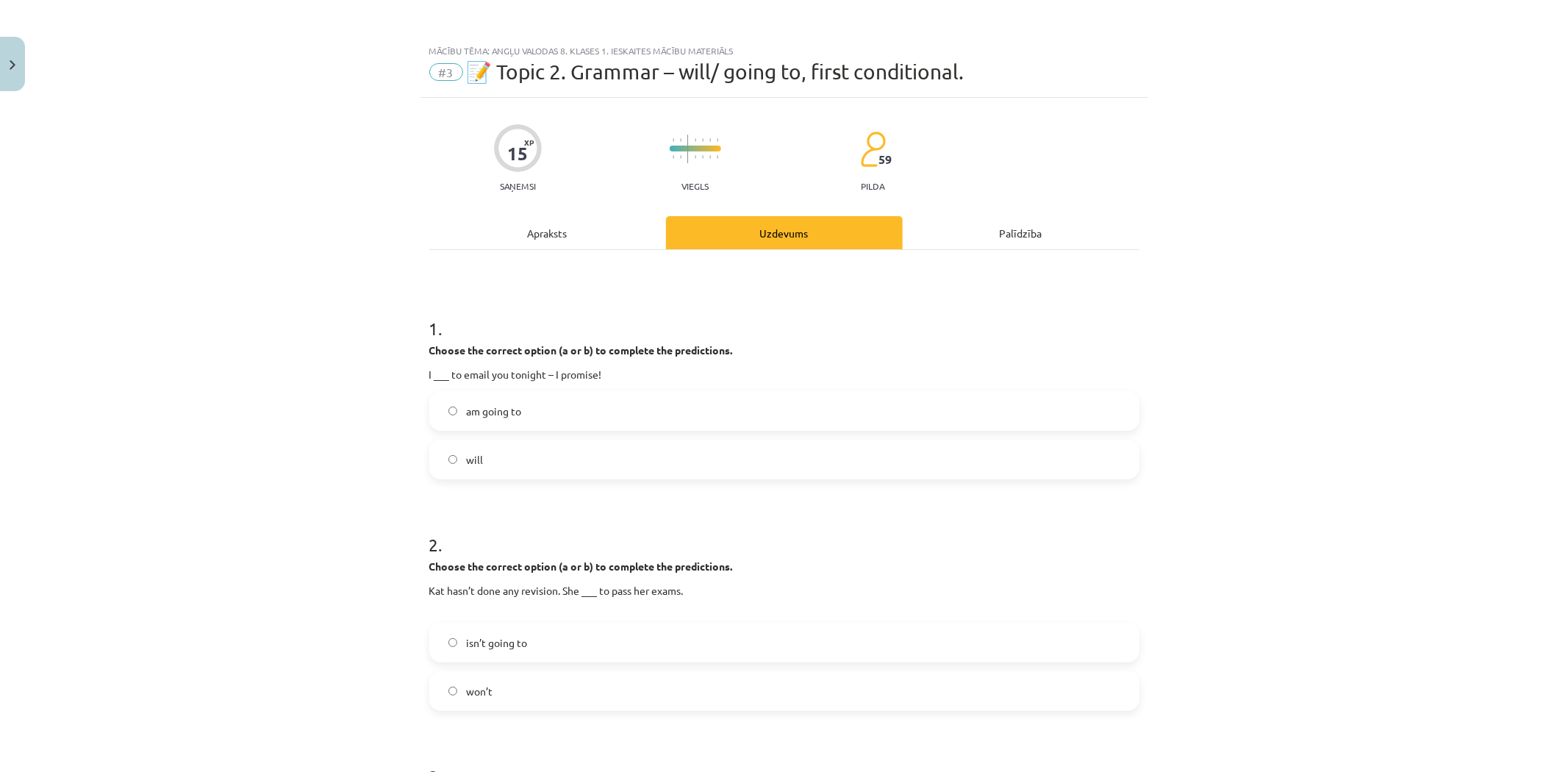
click at [547, 466] on label "will" at bounding box center [784, 459] width 707 height 37
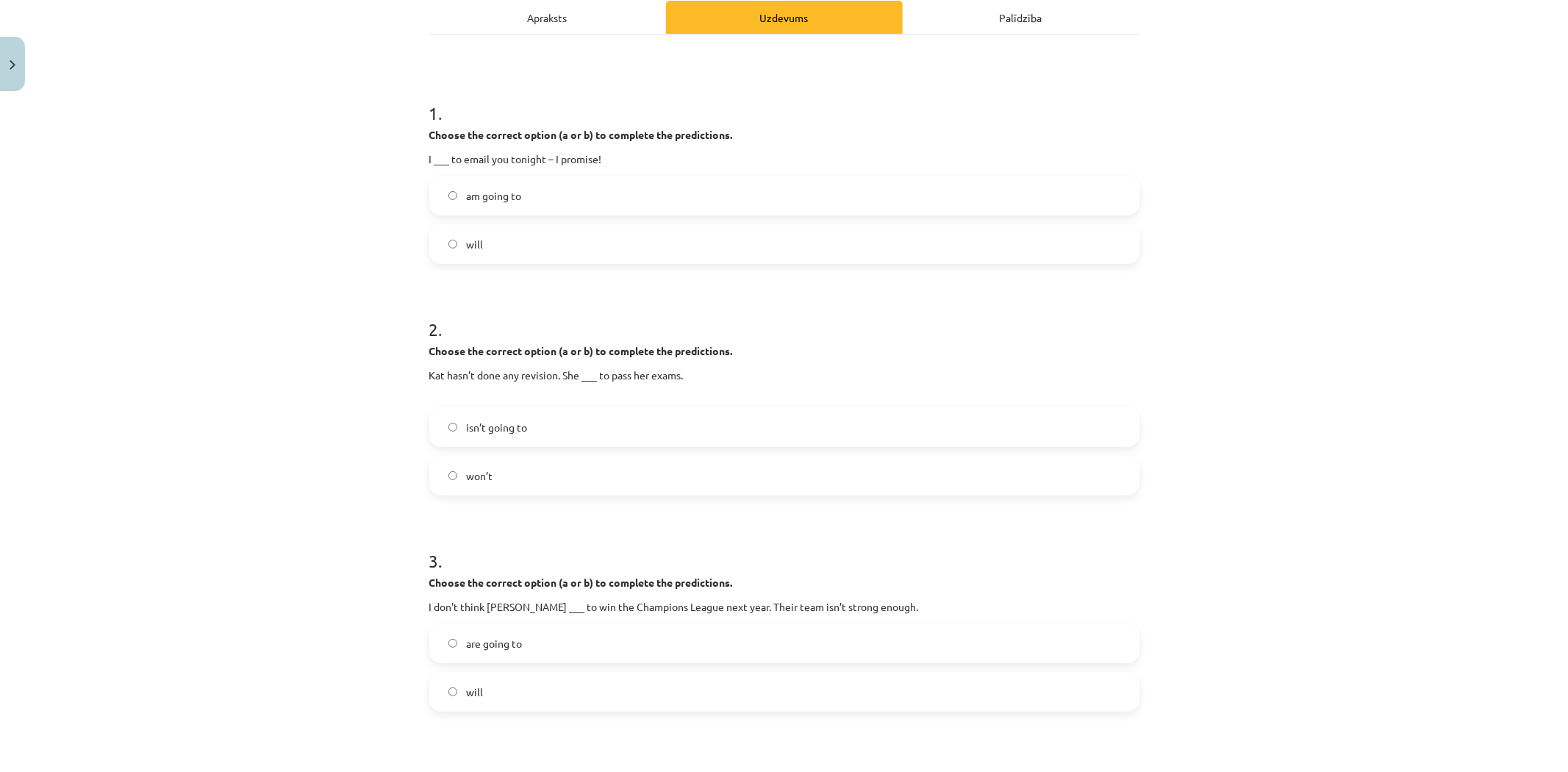
scroll to position [245, 0]
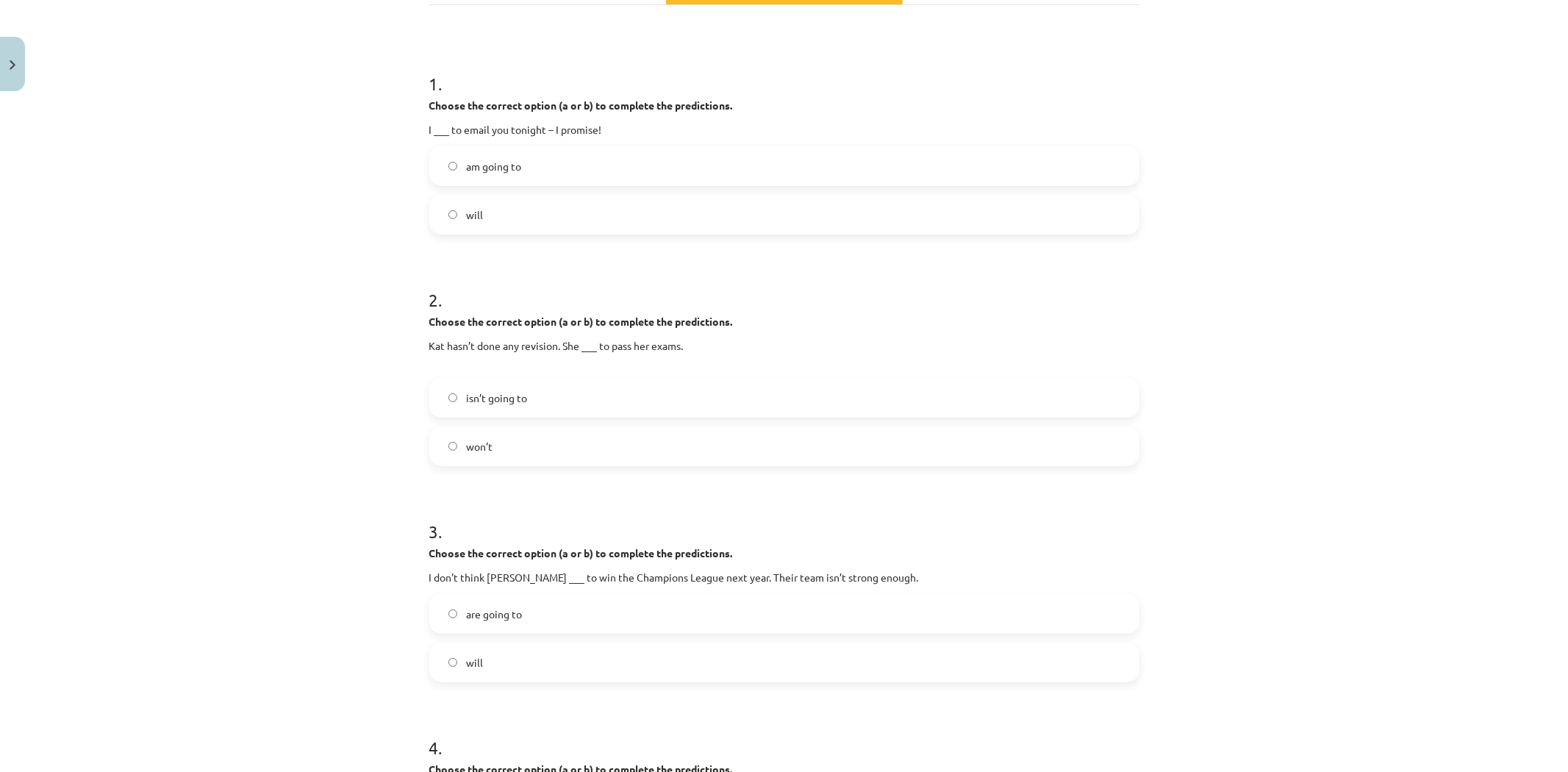
click at [533, 398] on label "isn’t going to" at bounding box center [784, 398] width 707 height 37
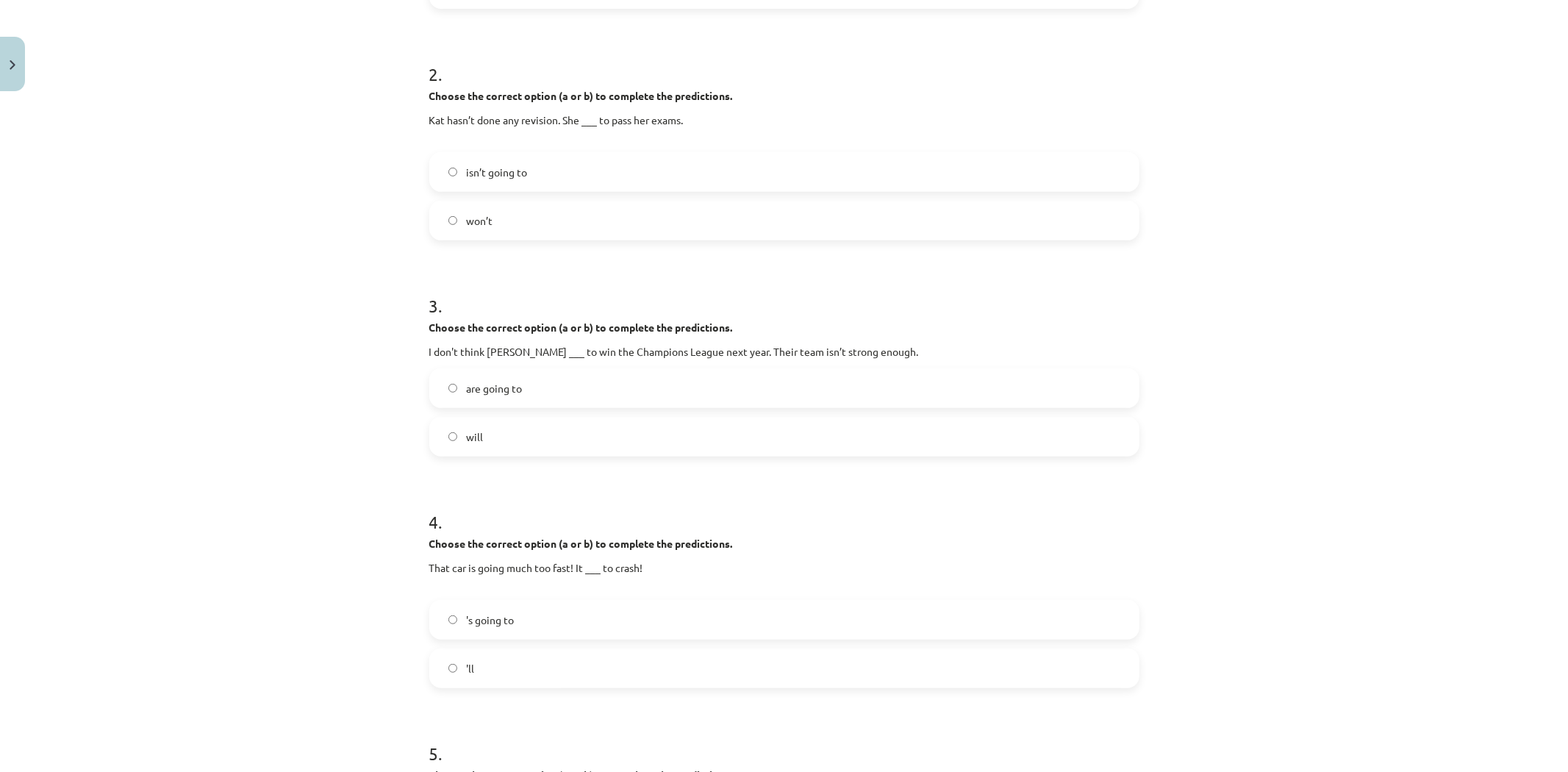
scroll to position [490, 0]
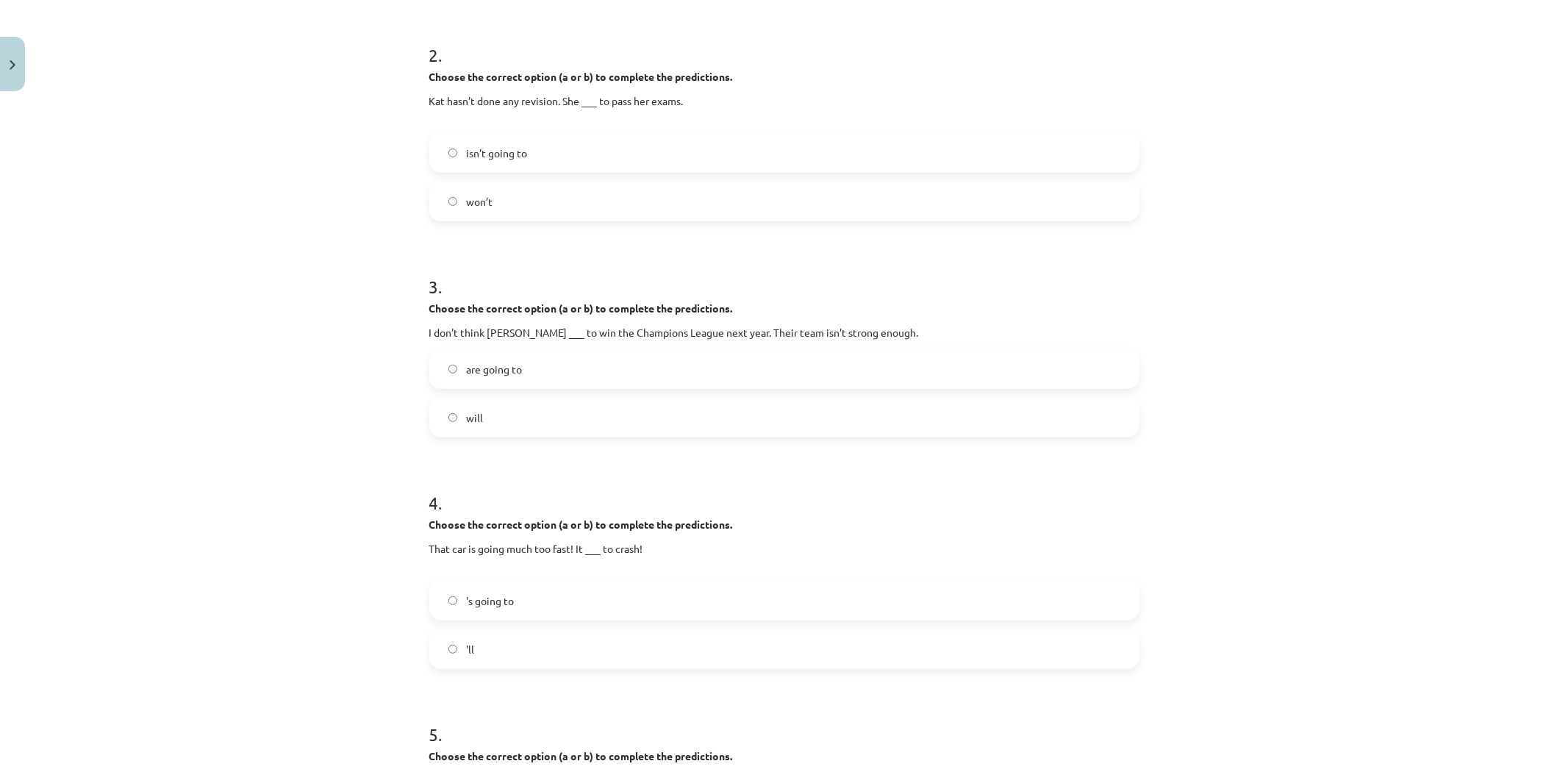
click at [466, 423] on span "will" at bounding box center [474, 418] width 17 height 16
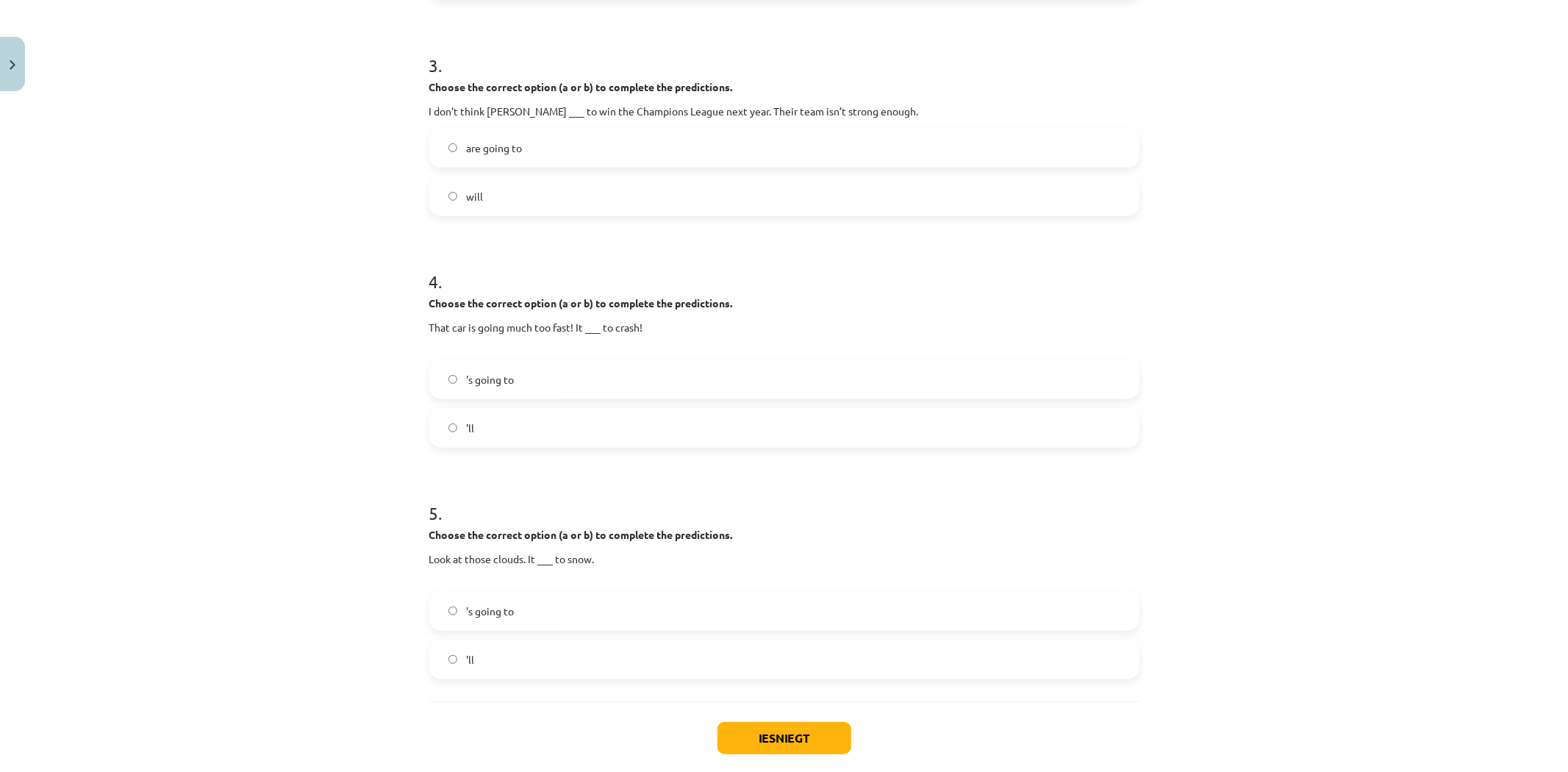
scroll to position [789, 0]
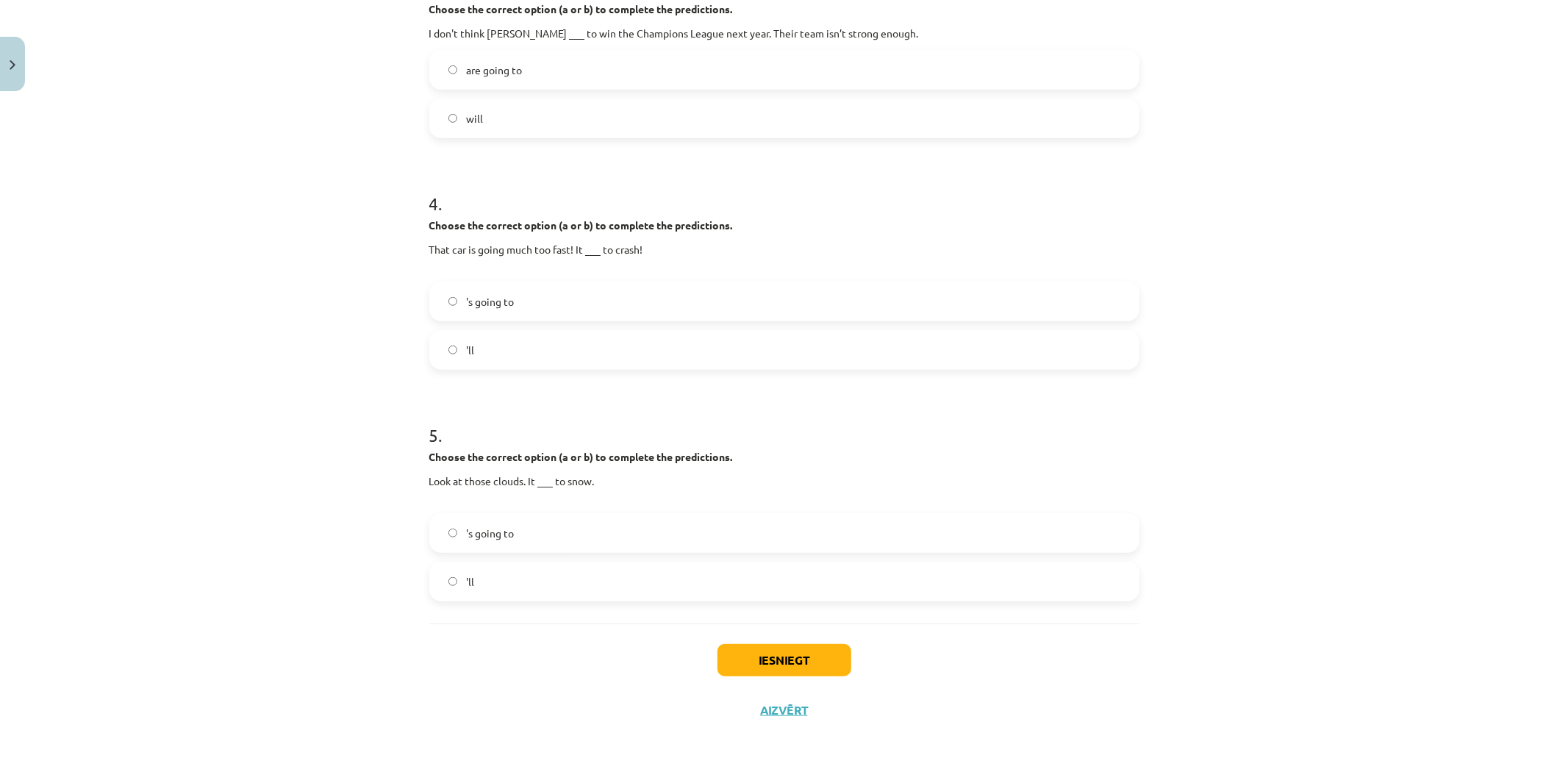
click at [515, 300] on label "'s going to" at bounding box center [784, 301] width 707 height 37
click at [546, 519] on label "'s going to" at bounding box center [784, 533] width 707 height 37
click at [807, 654] on button "Iesniegt" at bounding box center [784, 661] width 134 height 33
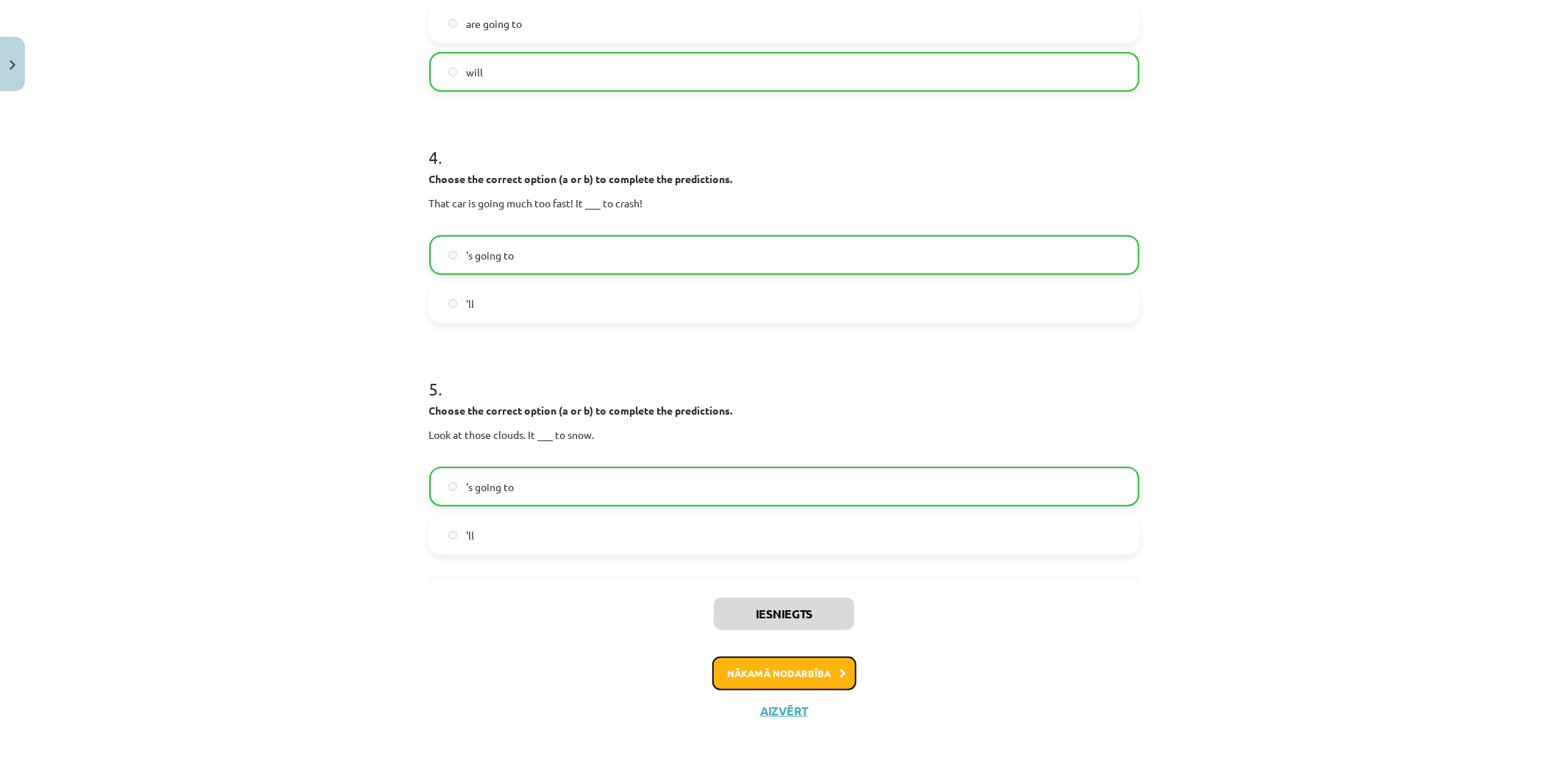
click at [796, 676] on button "Nākamā nodarbība" at bounding box center [784, 673] width 144 height 33
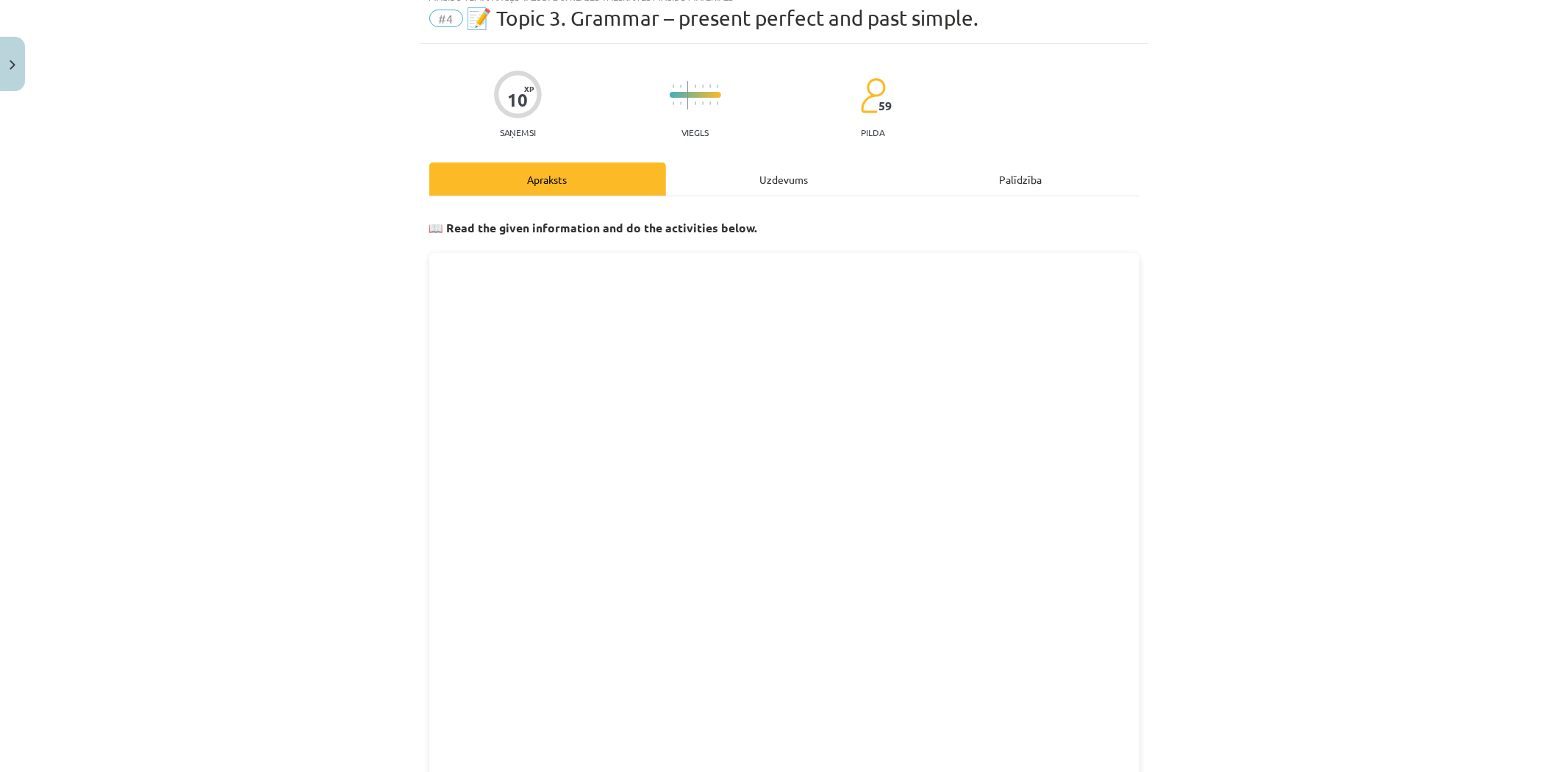
scroll to position [37, 0]
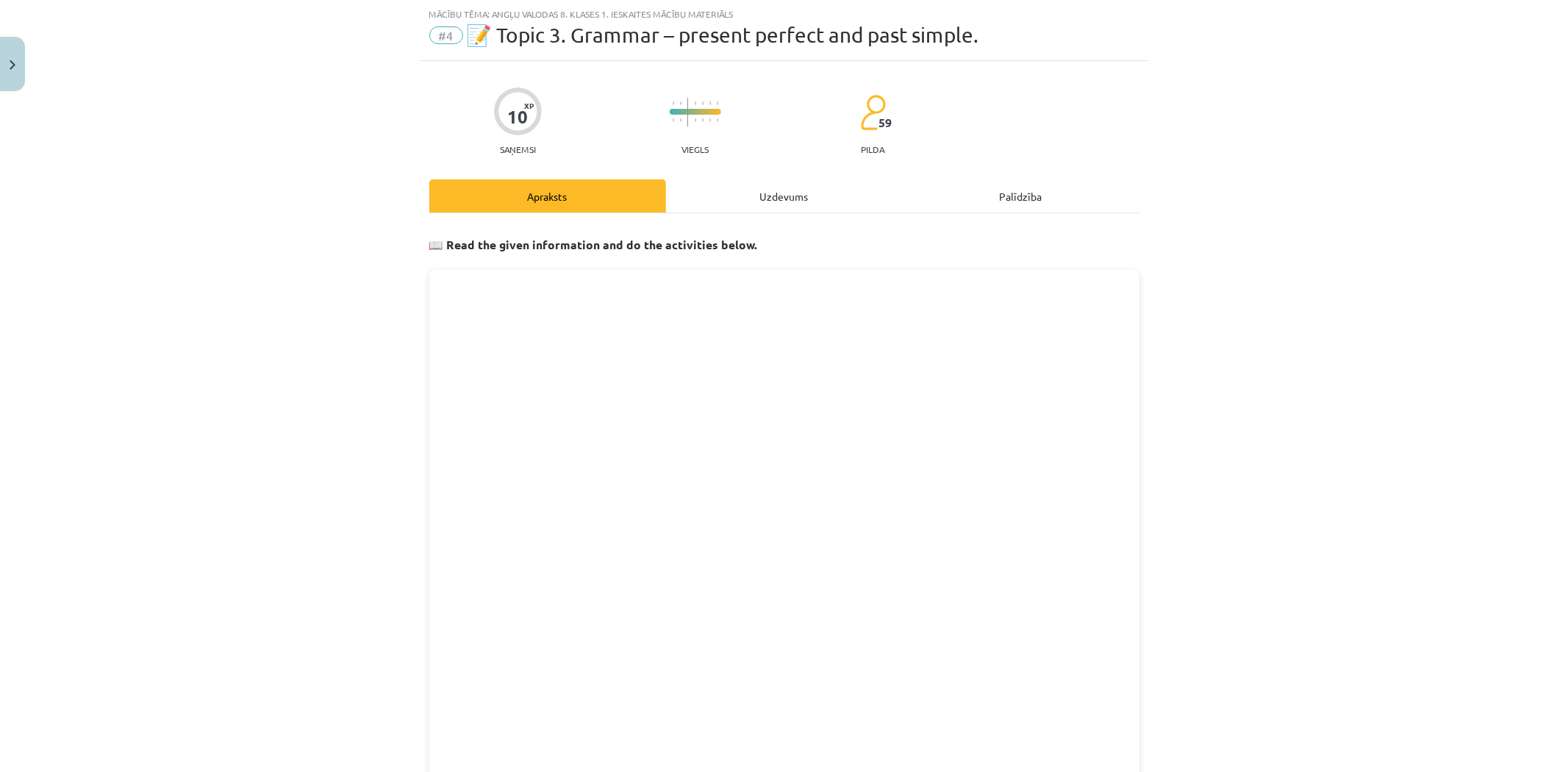
click at [731, 205] on div "Uzdevums" at bounding box center [784, 196] width 236 height 33
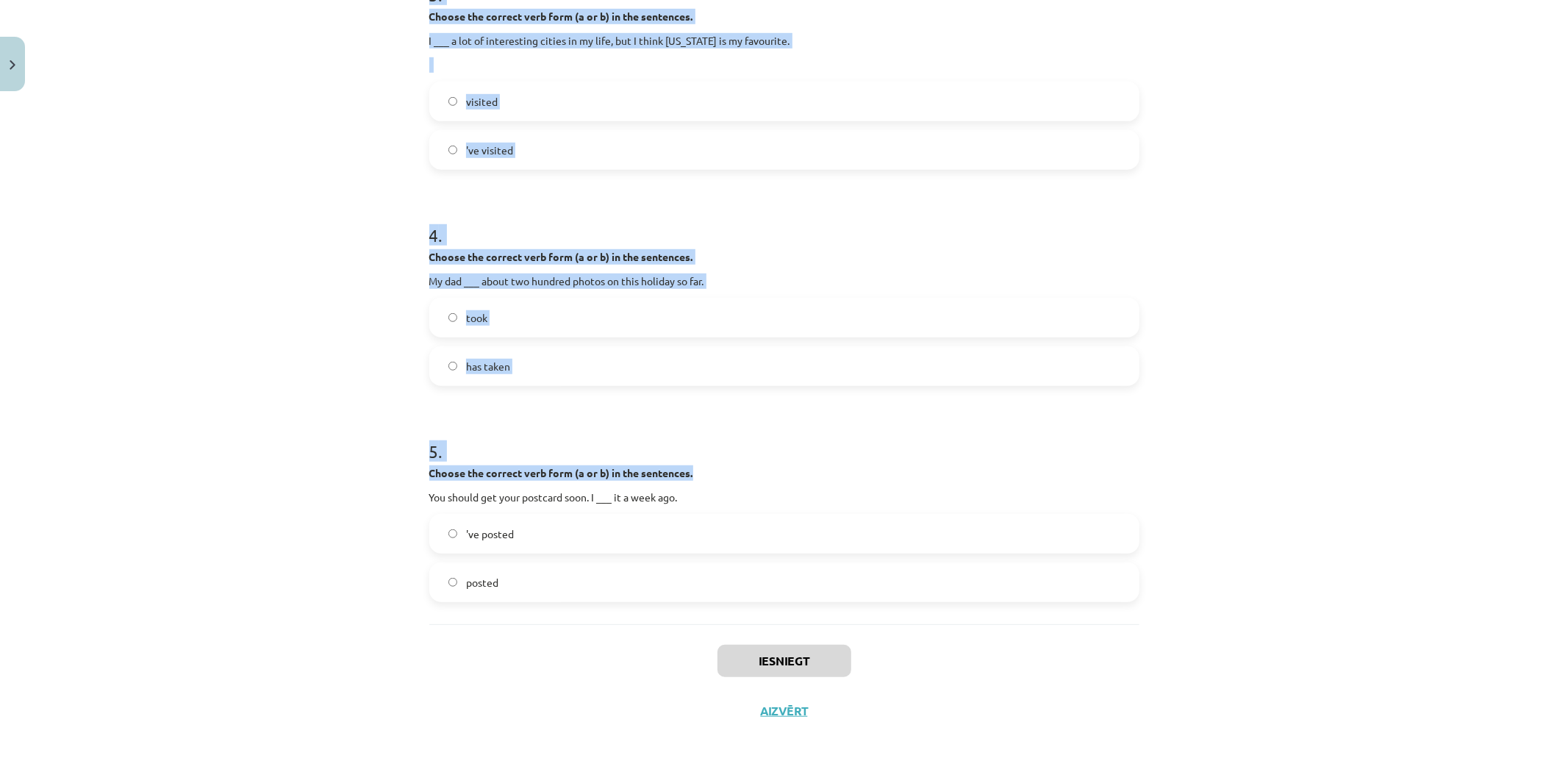
scroll to position [767, 0]
drag, startPoint x: 320, startPoint y: 261, endPoint x: 803, endPoint y: 578, distance: 577.7
click at [803, 578] on div "Mācību tēma: Angļu valodas 8. klases 1. ieskaites mācību materiāls #4 📝 Topic 3…" at bounding box center [784, 386] width 1568 height 772
copy form "1 . Choose the correct verb form (a or b) in the sentences. ___ to the west coa…"
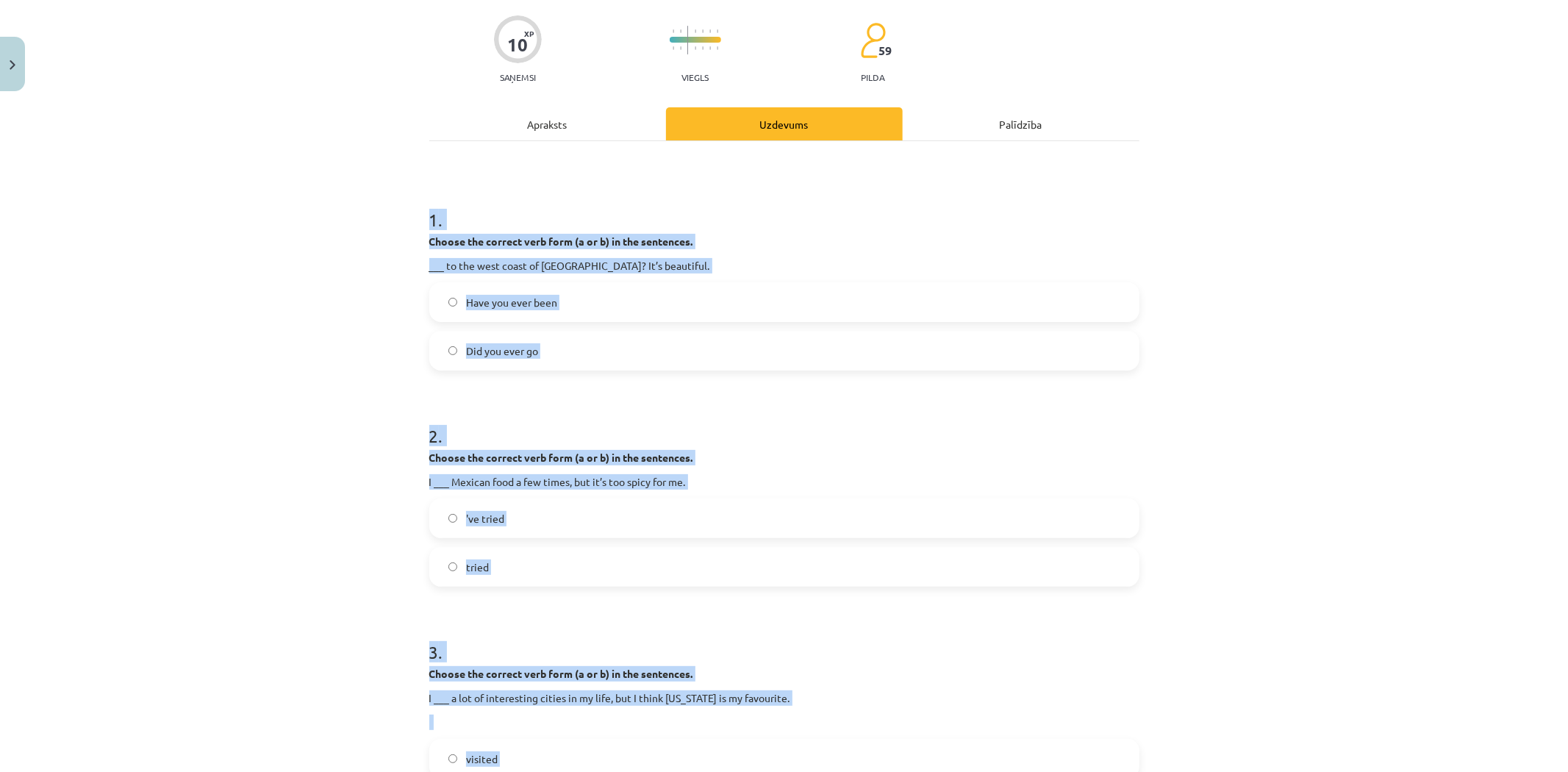
scroll to position [0, 0]
